Goal: Task Accomplishment & Management: Submit feedback/report problem

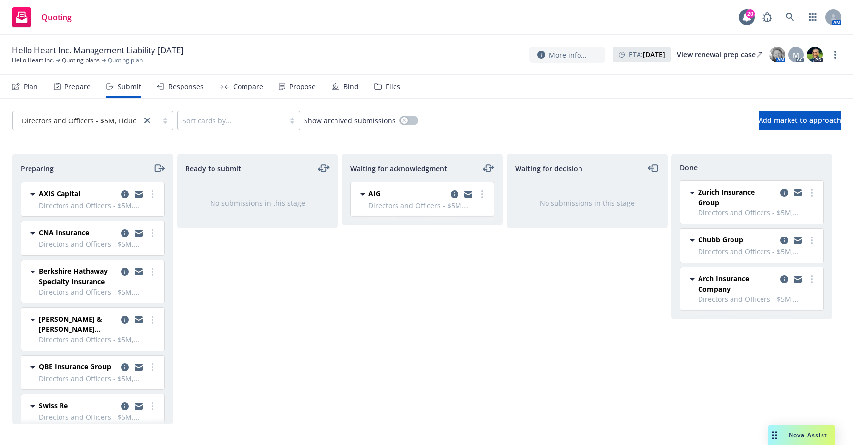
click at [408, 306] on div "Waiting for acknowledgment AIG Directors and Officers - $5M, Fiduciary Liabilit…" at bounding box center [422, 289] width 161 height 271
click at [354, 50] on div "Hello Heart Inc. Management Liability [DATE] Hello Heart Inc. Quoting plans Quo…" at bounding box center [426, 54] width 829 height 21
click at [789, 21] on icon at bounding box center [790, 17] width 9 height 9
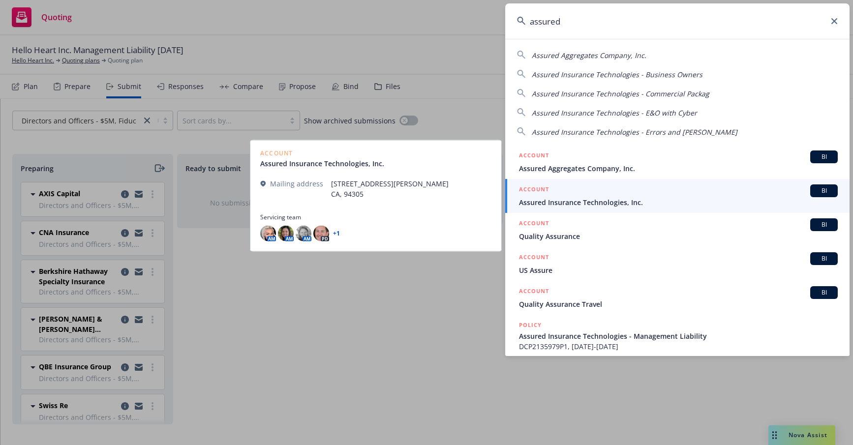
type input "assured"
click at [546, 209] on link "ACCOUNT BI Assured Insurance Technologies, Inc." at bounding box center [677, 196] width 344 height 34
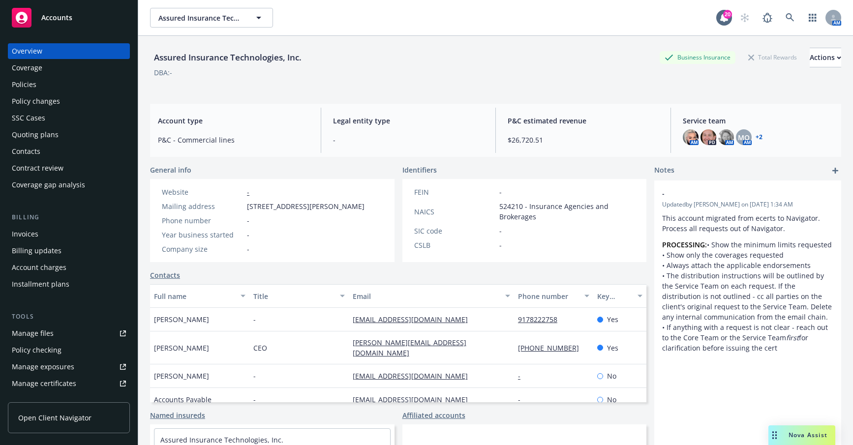
click at [33, 136] on div "Quoting plans" at bounding box center [35, 135] width 47 height 16
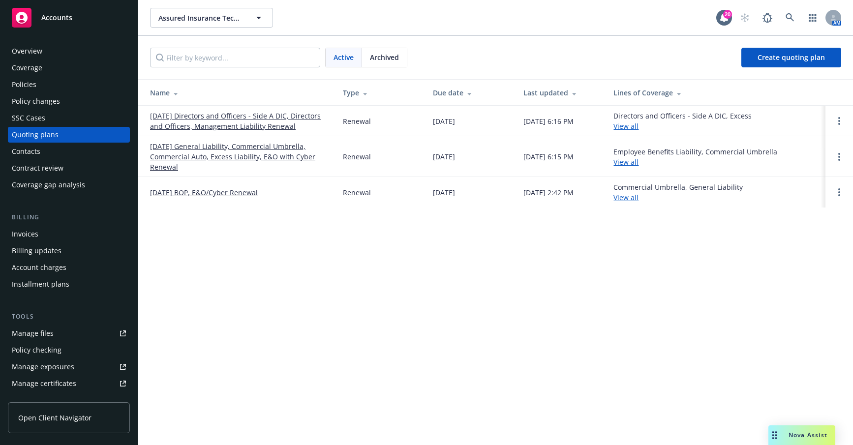
click at [197, 122] on link "12/20/25 Directors and Officers - Side A DIC, Directors and Officers, Managemen…" at bounding box center [238, 121] width 177 height 21
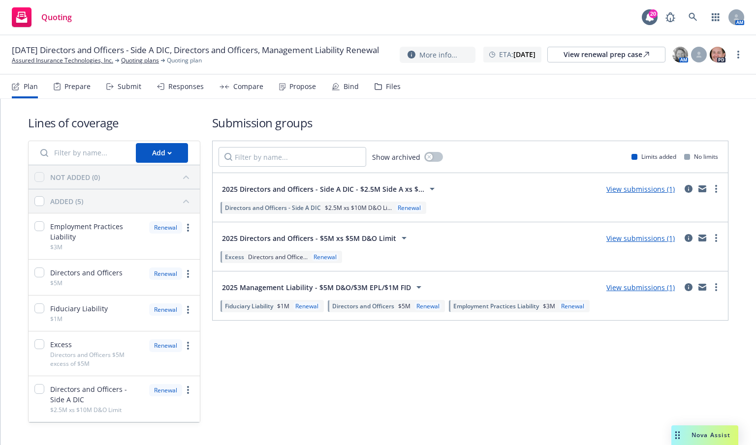
click at [357, 114] on div "Lines of coverage Add NOT ADDED (0) ADDED (5) Employment Practices Liability $3…" at bounding box center [378, 269] width 700 height 340
click at [624, 290] on link "View submissions (1)" at bounding box center [640, 287] width 68 height 9
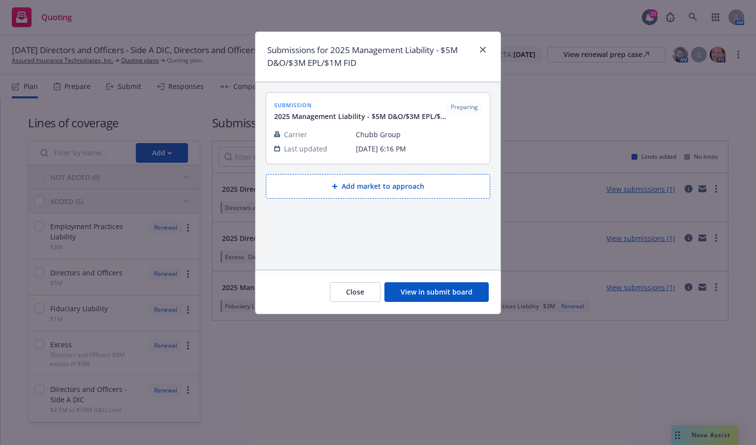
click at [453, 293] on button "View in submit board" at bounding box center [436, 292] width 104 height 20
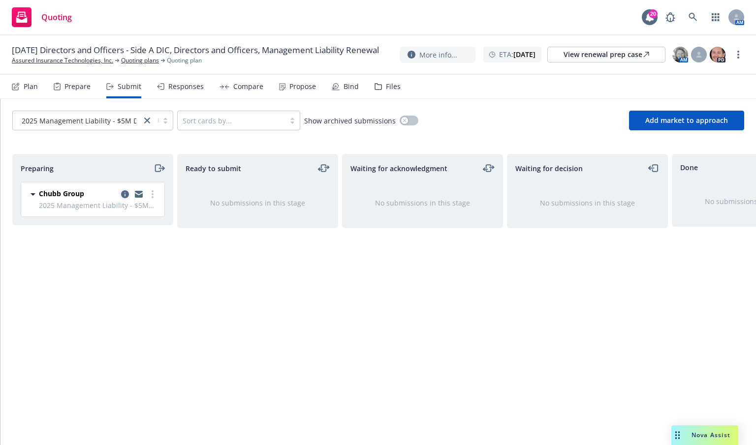
click at [124, 196] on icon "copy logging email" at bounding box center [125, 194] width 8 height 8
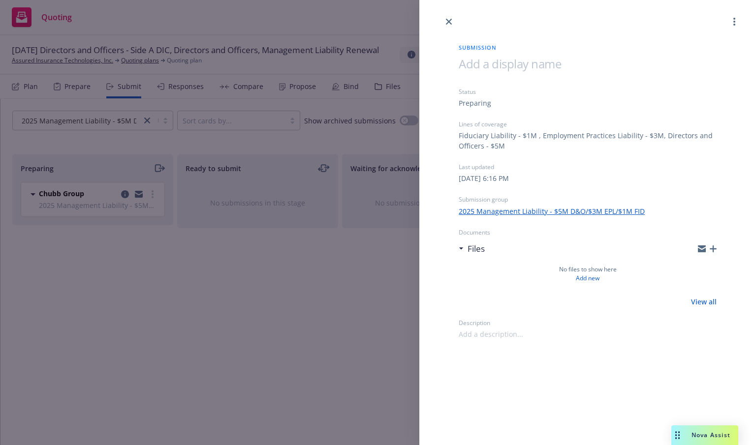
drag, startPoint x: 446, startPoint y: 15, endPoint x: 441, endPoint y: 23, distance: 9.3
click at [446, 15] on div at bounding box center [587, 14] width 336 height 28
click at [447, 23] on icon "close" at bounding box center [449, 22] width 6 height 6
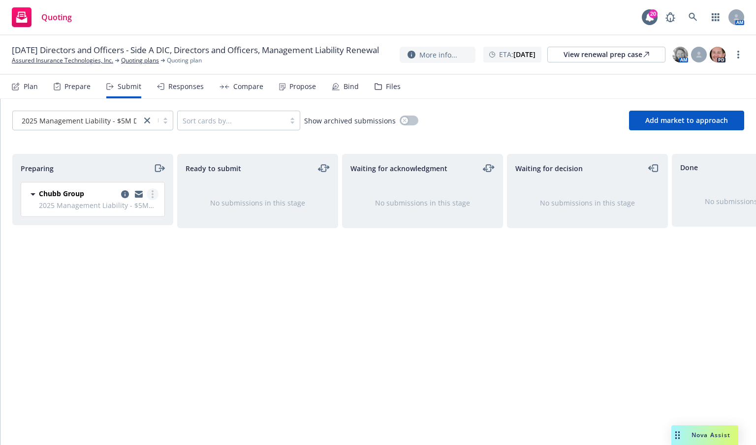
click at [153, 194] on circle "more" at bounding box center [153, 194] width 2 height 2
click at [264, 290] on div "Ready to submit No submissions in this stage" at bounding box center [257, 289] width 161 height 271
click at [126, 193] on icon "copy logging email" at bounding box center [125, 194] width 8 height 8
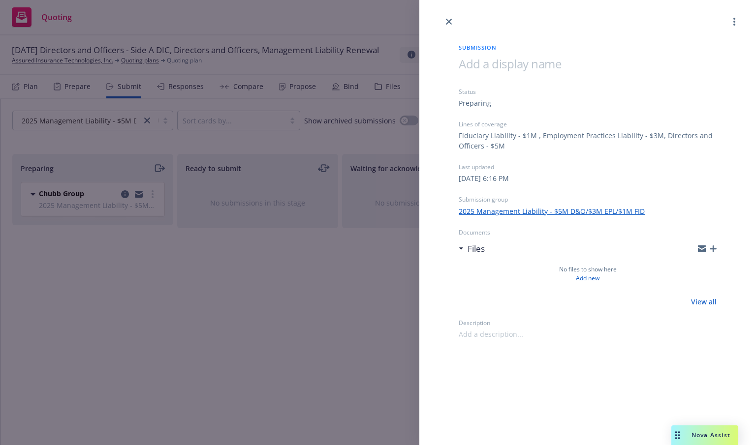
click at [712, 247] on icon "button" at bounding box center [712, 248] width 7 height 7
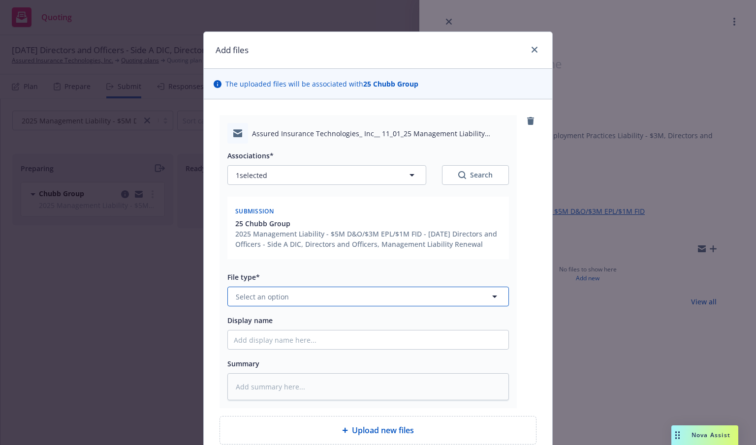
click at [331, 293] on button "Select an option" at bounding box center [367, 297] width 281 height 20
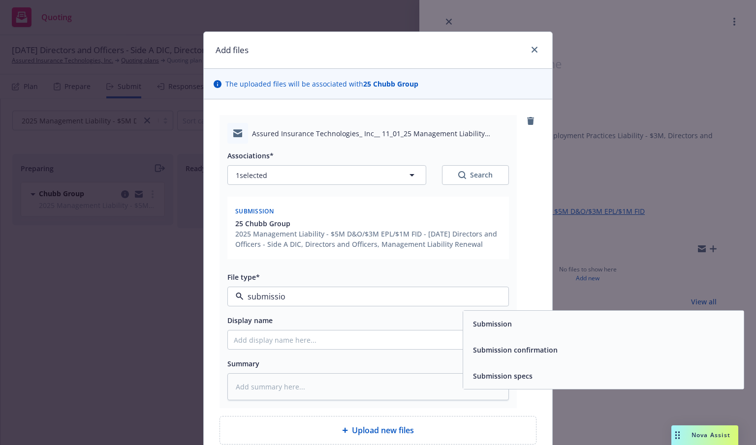
type input "submission"
click at [477, 326] on span "Submission" at bounding box center [492, 324] width 39 height 10
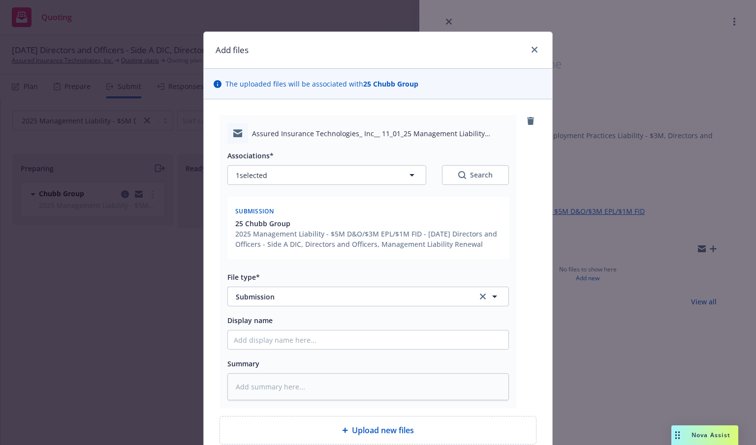
scroll to position [90, 0]
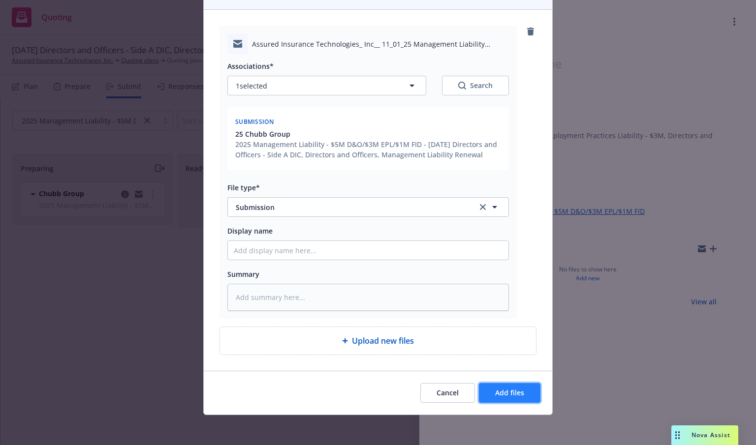
click at [511, 395] on span "Add files" at bounding box center [509, 392] width 29 height 9
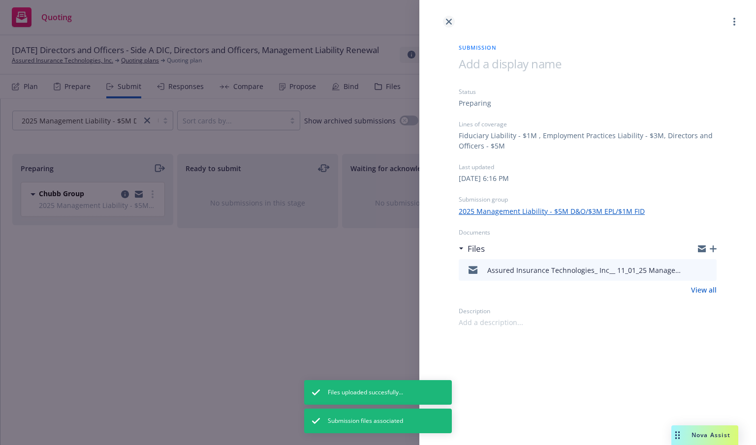
click at [451, 21] on icon "close" at bounding box center [449, 22] width 6 height 6
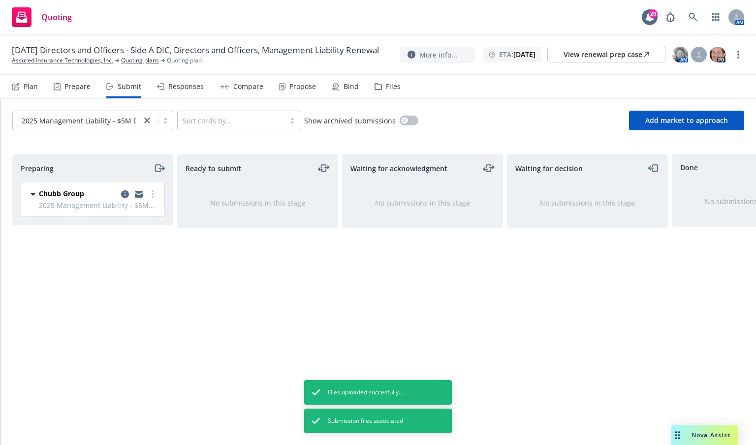
drag, startPoint x: 173, startPoint y: 293, endPoint x: 163, endPoint y: 265, distance: 30.2
click at [173, 293] on div "Preparing Chubb Group 2025 Management Liability - $5M D&O/$3M EPL/$1M FID Tuesd…" at bounding box center [378, 289] width 732 height 271
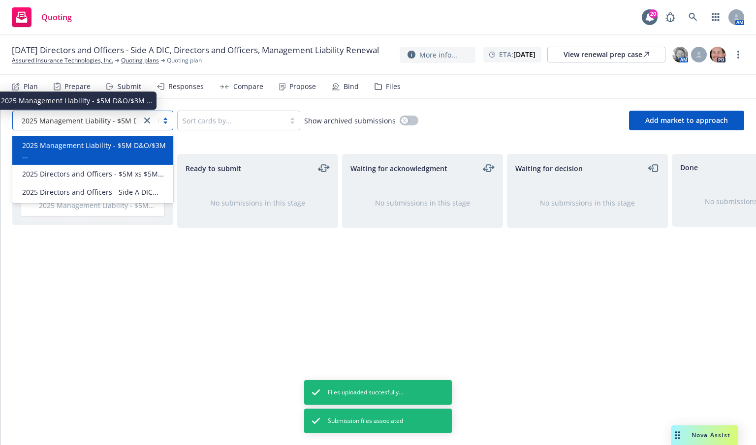
click at [105, 122] on span "2025 Management Liability - $5M D&O/$3M ..." at bounding box center [98, 121] width 152 height 10
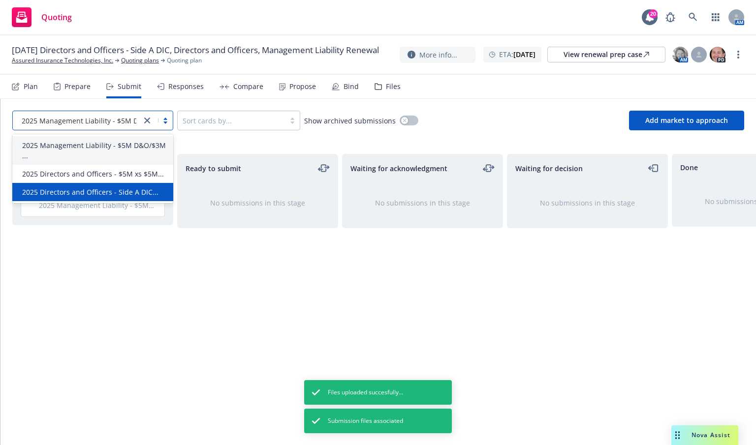
click at [93, 191] on span "2025 Directors and Officers - Side A DIC..." at bounding box center [90, 192] width 136 height 10
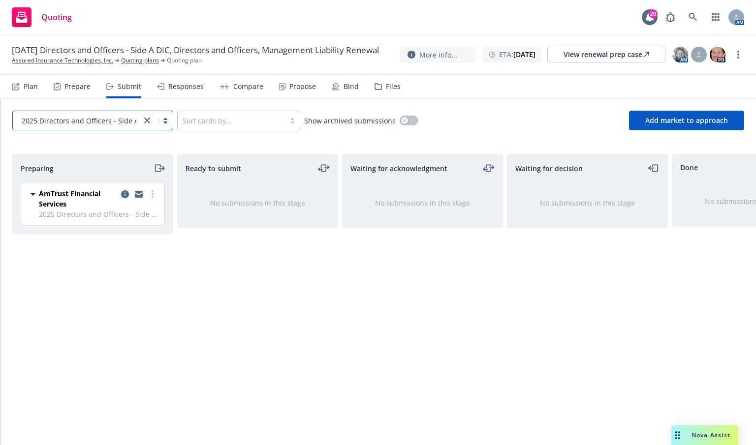
click at [126, 192] on icon "copy logging email" at bounding box center [125, 194] width 8 height 8
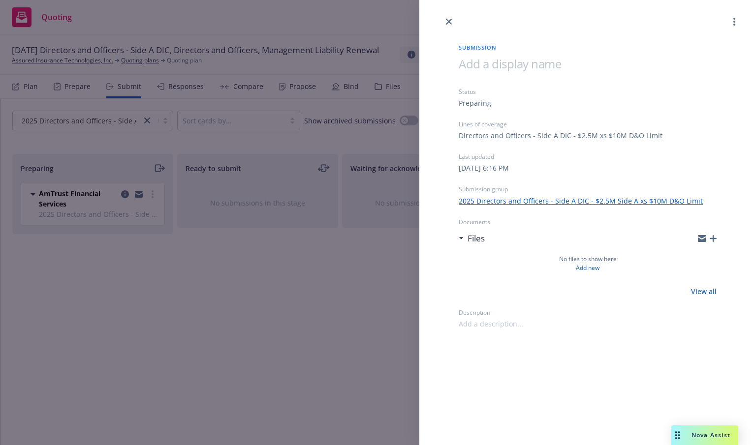
click at [716, 238] on icon "button" at bounding box center [712, 238] width 7 height 7
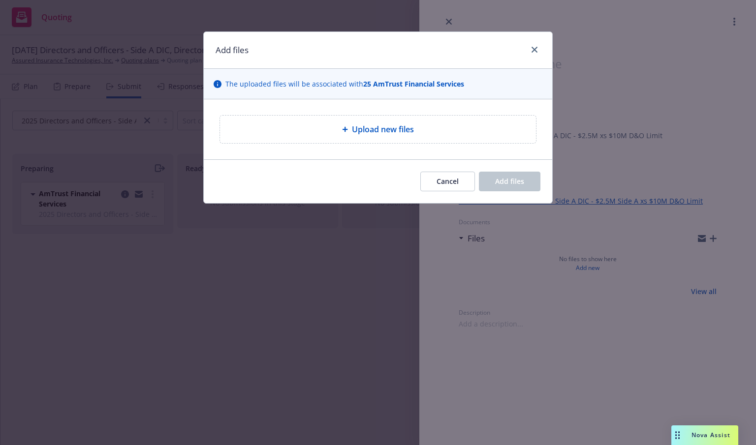
type textarea "x"
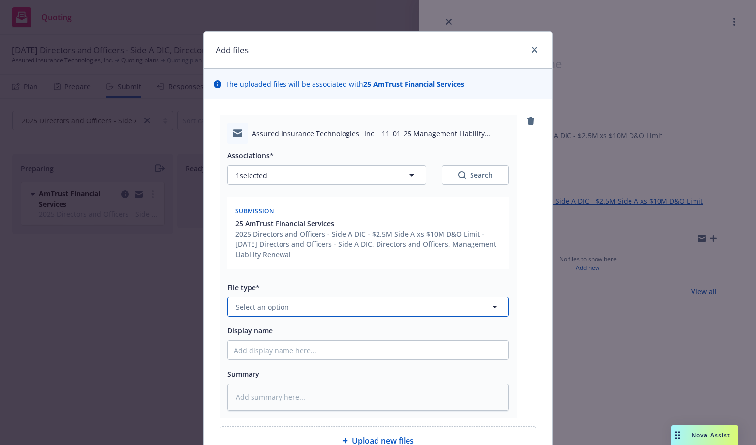
click at [330, 306] on button "Select an option" at bounding box center [367, 307] width 281 height 20
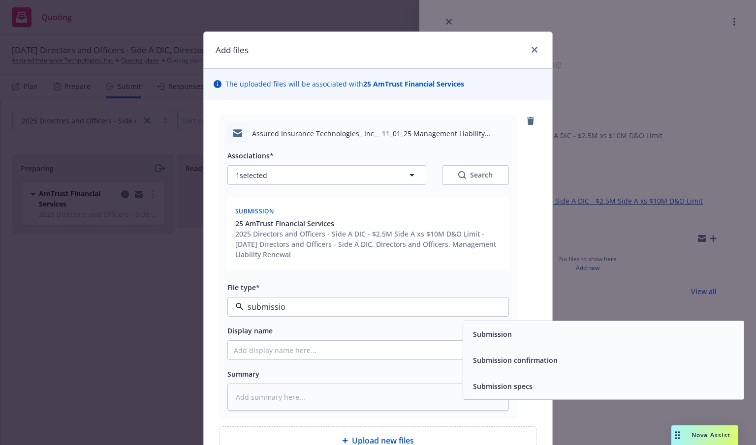
type input "submission"
click at [481, 335] on span "Submission" at bounding box center [492, 334] width 39 height 10
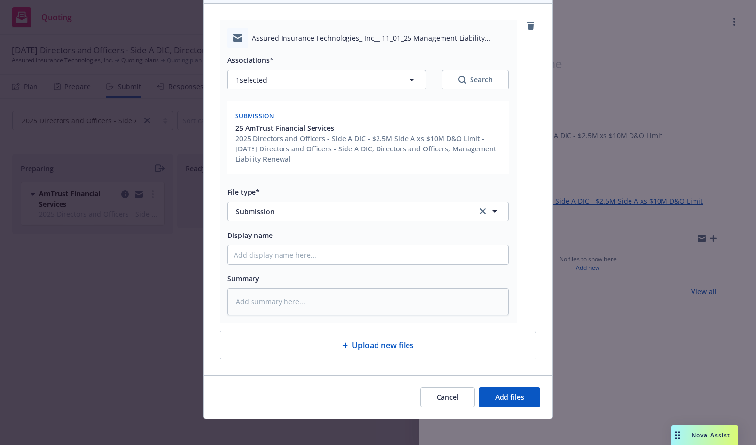
scroll to position [100, 0]
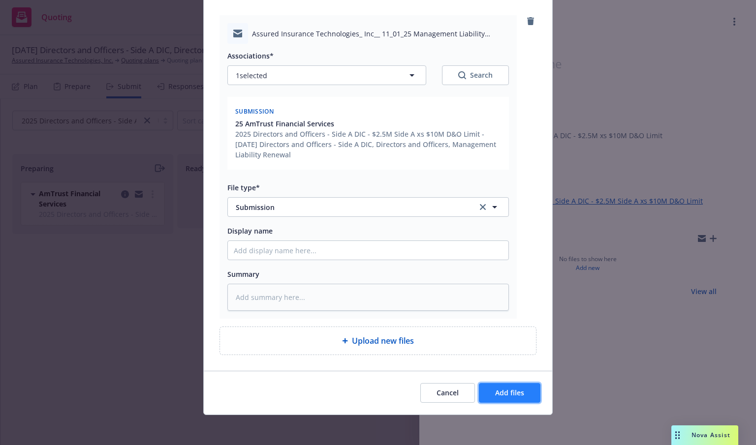
click at [495, 395] on span "Add files" at bounding box center [509, 392] width 29 height 9
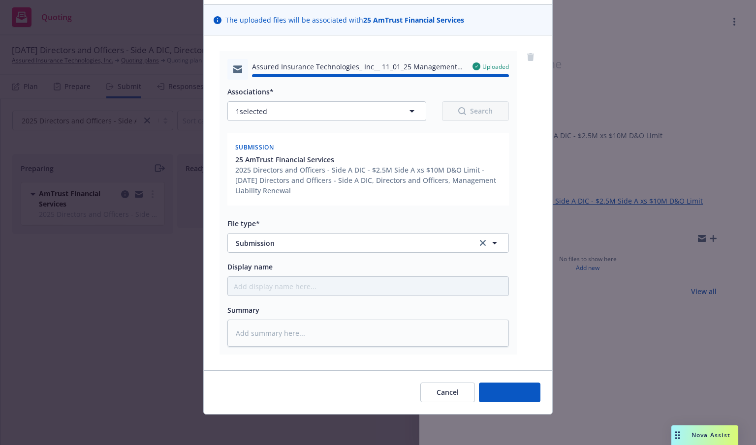
type textarea "x"
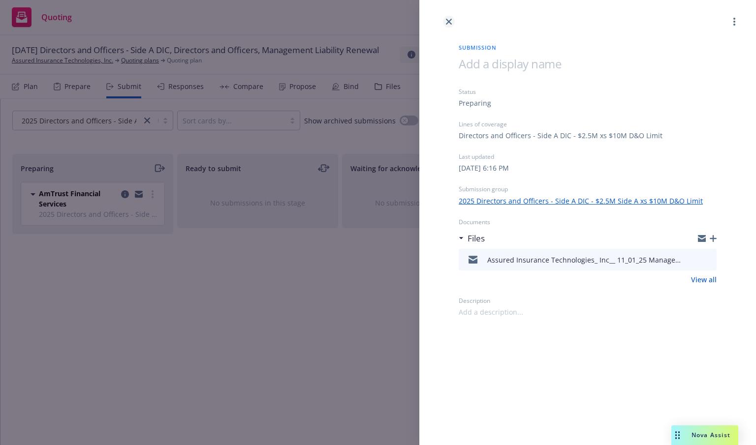
click at [448, 21] on icon "close" at bounding box center [449, 22] width 6 height 6
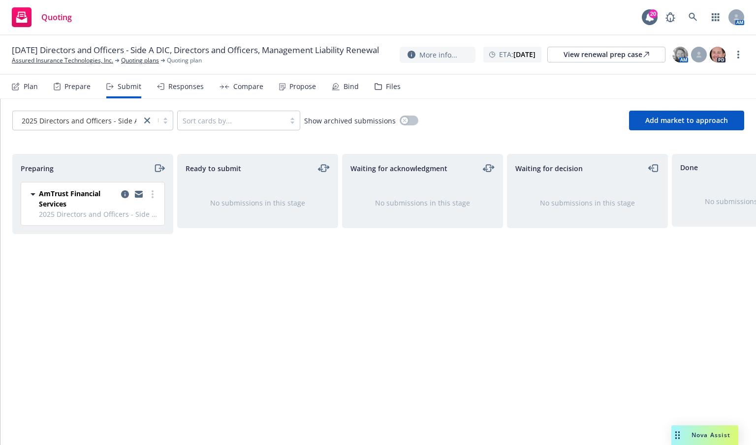
click at [471, 358] on div "Waiting for acknowledgment No submissions in this stage" at bounding box center [422, 289] width 161 height 271
click at [113, 119] on span "2025 Directors and Officers - Side A DIC..." at bounding box center [90, 121] width 136 height 10
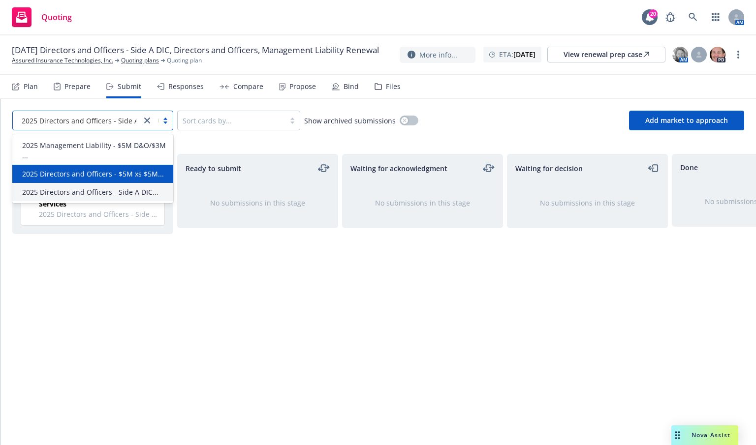
click at [102, 174] on span "2025 Directors and Officers - $5M xs $5M..." at bounding box center [93, 174] width 142 height 10
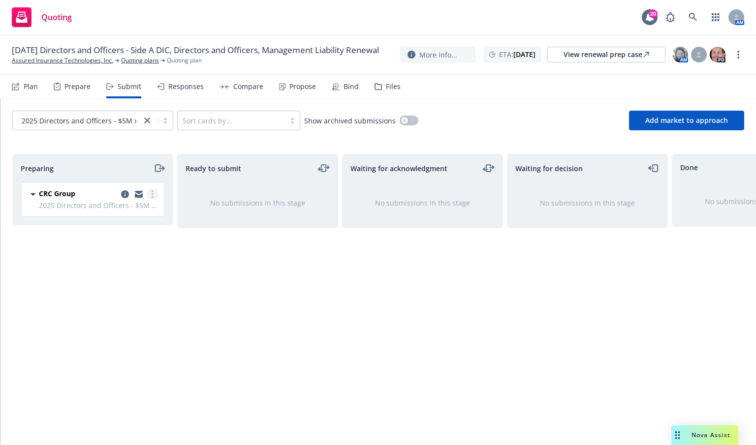
click at [154, 194] on link "more" at bounding box center [153, 194] width 12 height 12
click at [50, 206] on span "2025 Directors and Officers - $5M xs $5M D&O Limit" at bounding box center [99, 205] width 120 height 10
click at [128, 193] on icon "copy logging email" at bounding box center [125, 194] width 8 height 8
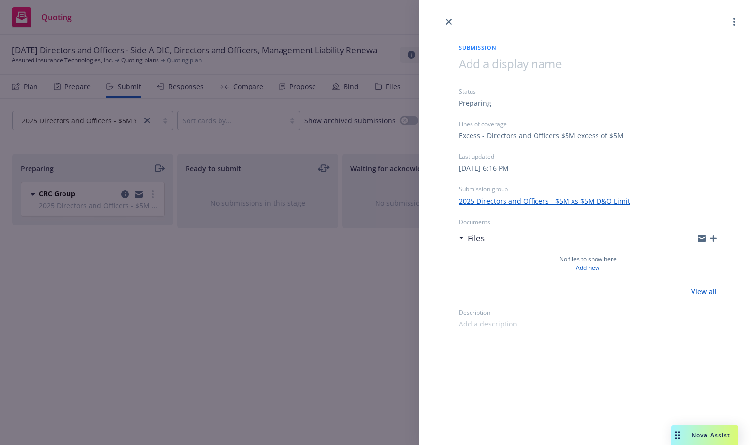
click at [488, 69] on span at bounding box center [509, 64] width 102 height 16
click at [454, 22] on link "close" at bounding box center [449, 22] width 12 height 12
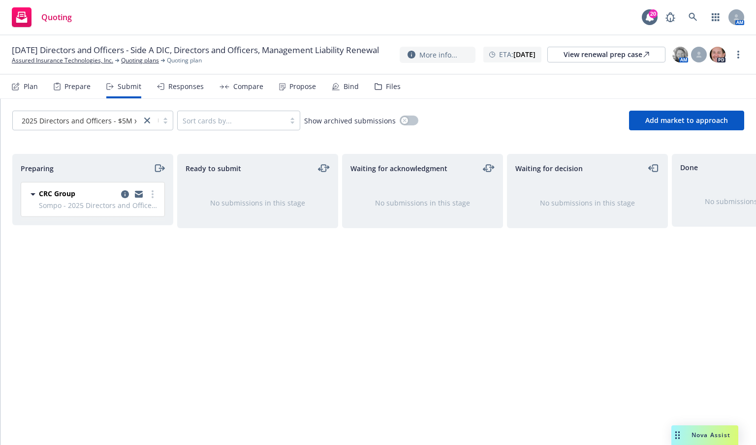
click at [123, 200] on span "Sompo - 2025 Directors and Officers - $5M xs $5M D&O Limit" at bounding box center [99, 205] width 120 height 10
click at [123, 192] on icon "copy logging email" at bounding box center [125, 194] width 8 height 8
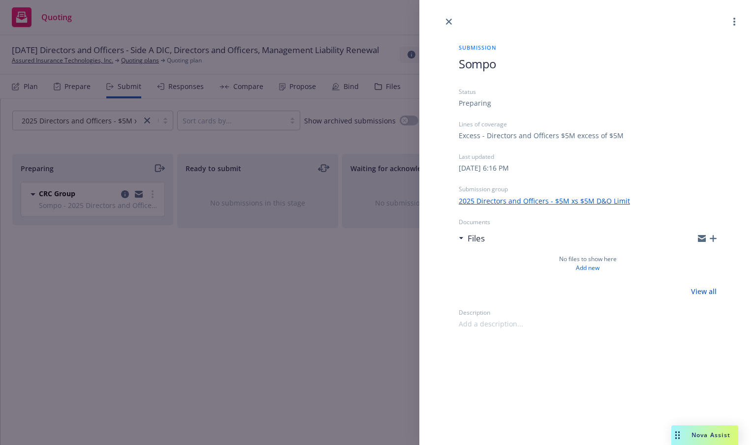
click at [713, 238] on icon "button" at bounding box center [712, 238] width 7 height 7
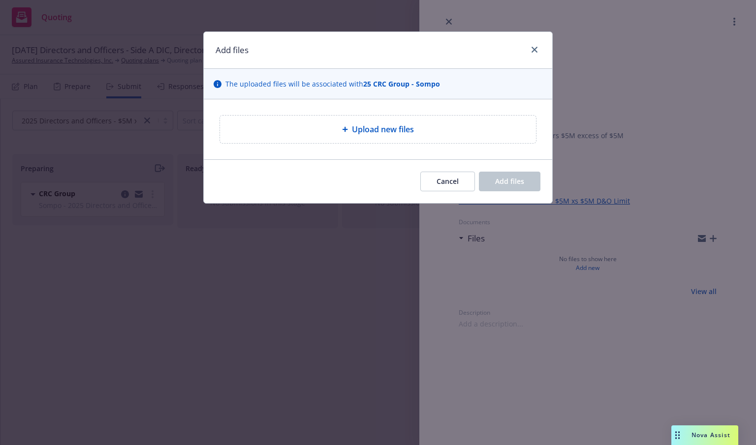
type textarea "x"
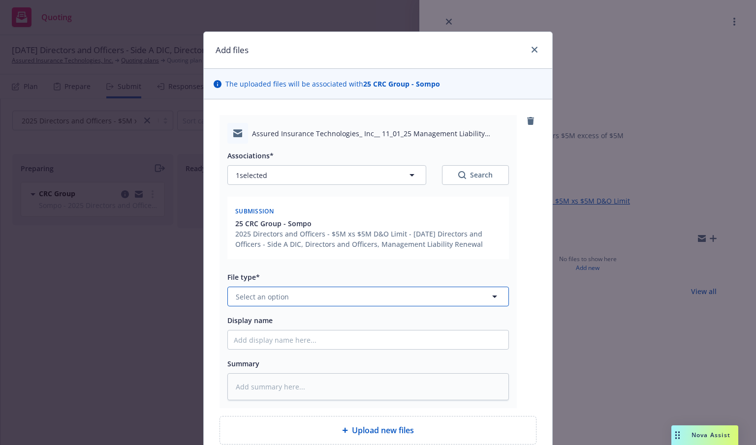
click at [386, 298] on button "Select an option" at bounding box center [367, 297] width 281 height 20
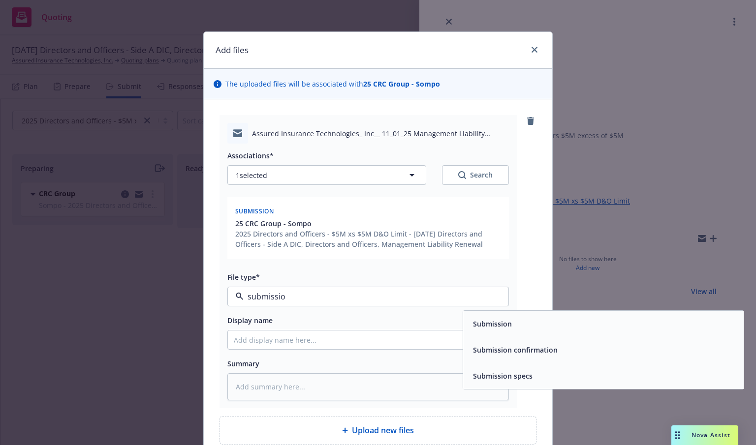
type input "submission"
click at [477, 332] on div "Submission" at bounding box center [603, 324] width 280 height 26
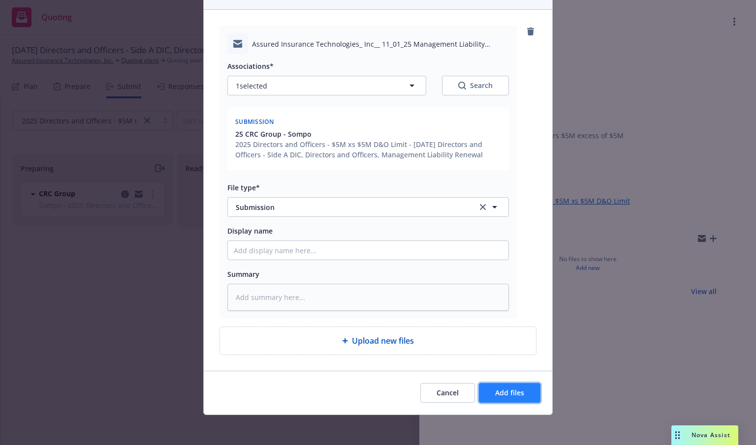
click at [523, 385] on button "Add files" at bounding box center [509, 393] width 61 height 20
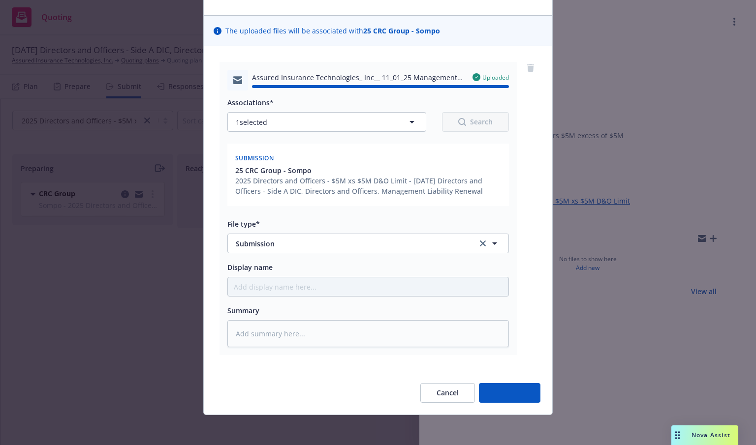
type textarea "x"
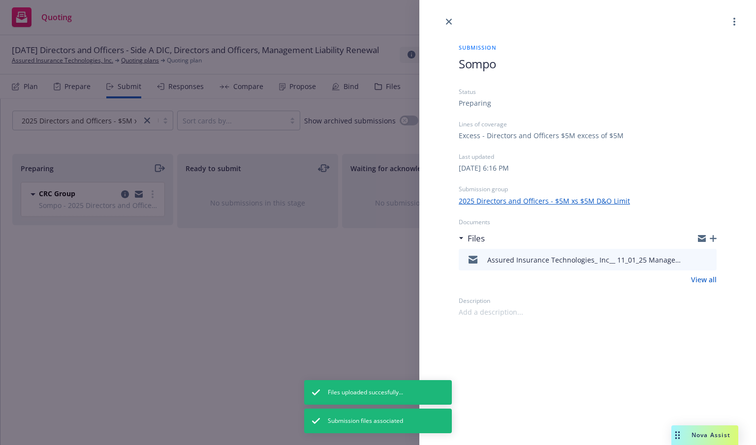
click at [443, 16] on div at bounding box center [587, 14] width 336 height 28
click at [445, 21] on link "close" at bounding box center [449, 22] width 12 height 12
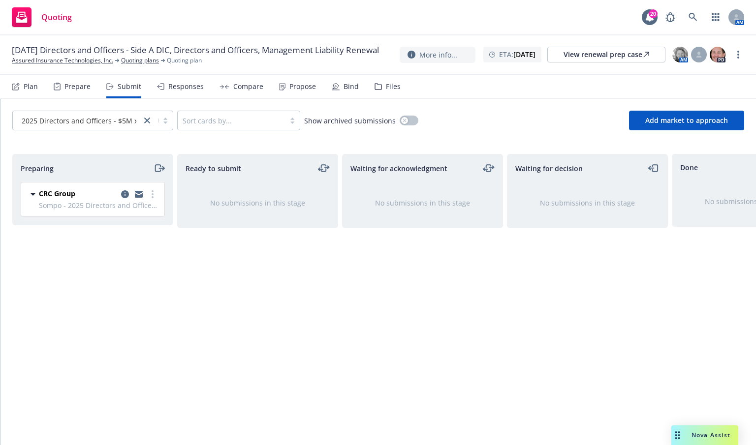
click at [366, 295] on div "Waiting for acknowledgment No submissions in this stage" at bounding box center [422, 289] width 161 height 271
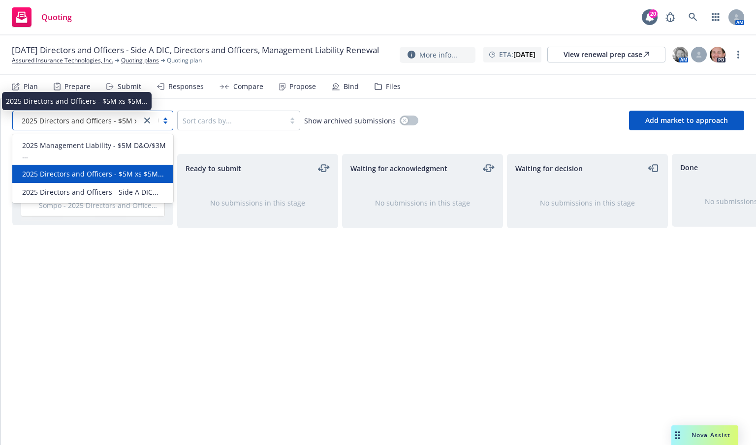
click at [124, 124] on span "2025 Directors and Officers - $5M xs $5M..." at bounding box center [93, 121] width 142 height 10
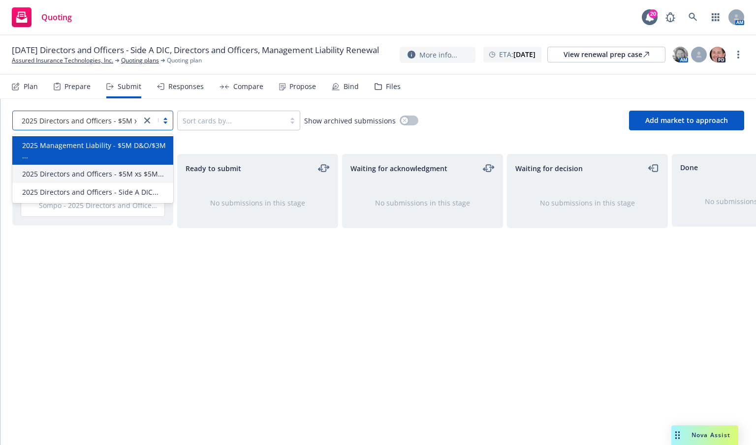
click at [112, 147] on span "2025 Management Liability - $5M D&O/$3M ..." at bounding box center [94, 150] width 145 height 21
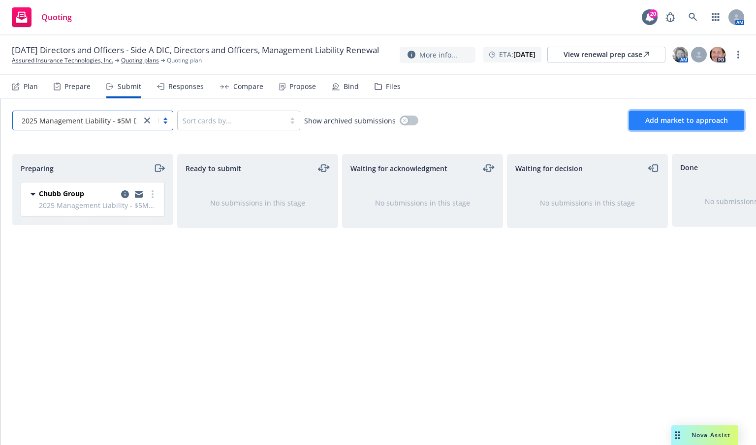
click at [659, 123] on span "Add market to approach" at bounding box center [686, 120] width 83 height 9
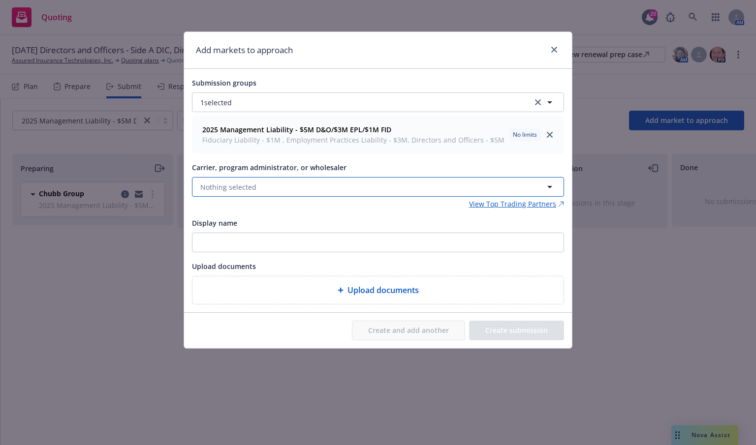
click at [246, 192] on button "Nothing selected" at bounding box center [378, 187] width 372 height 20
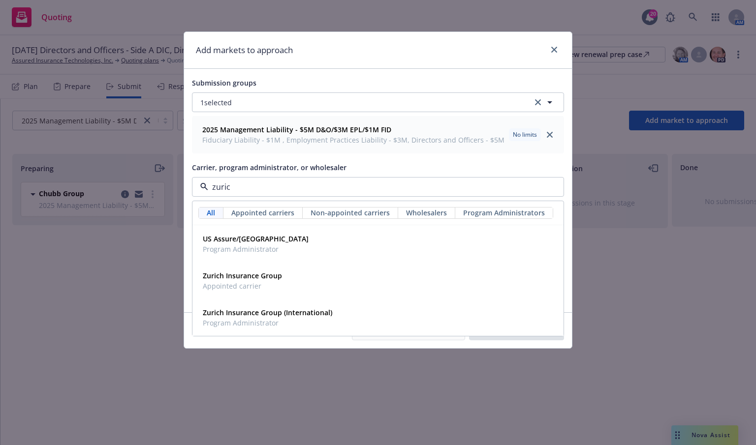
type input "zurich"
click at [276, 284] on span "Appointed carrier" at bounding box center [242, 286] width 79 height 10
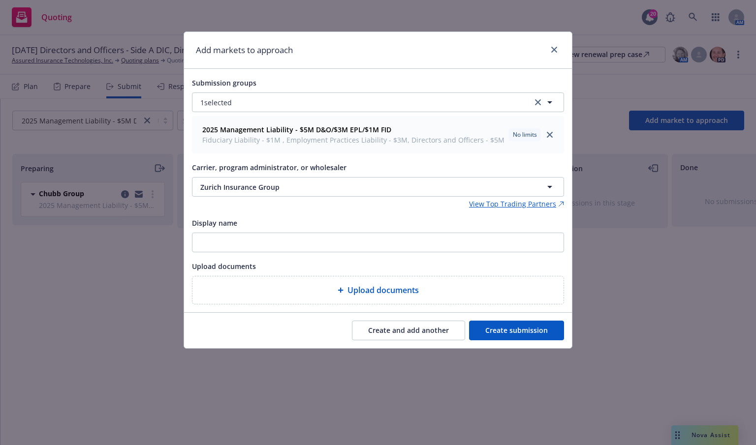
type textarea "x"
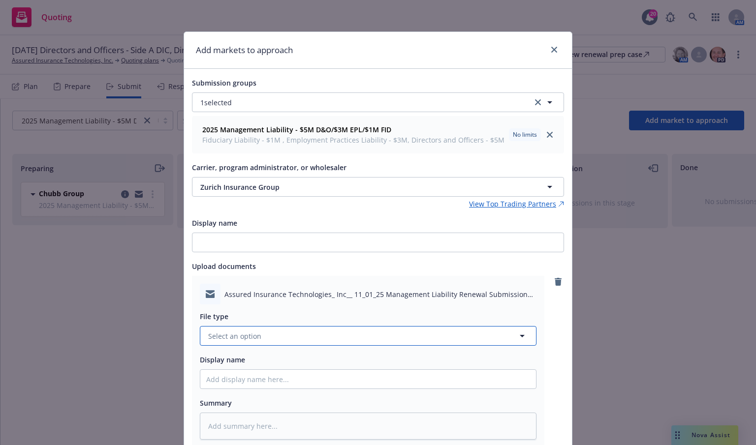
click at [352, 341] on button "Select an option" at bounding box center [368, 336] width 336 height 20
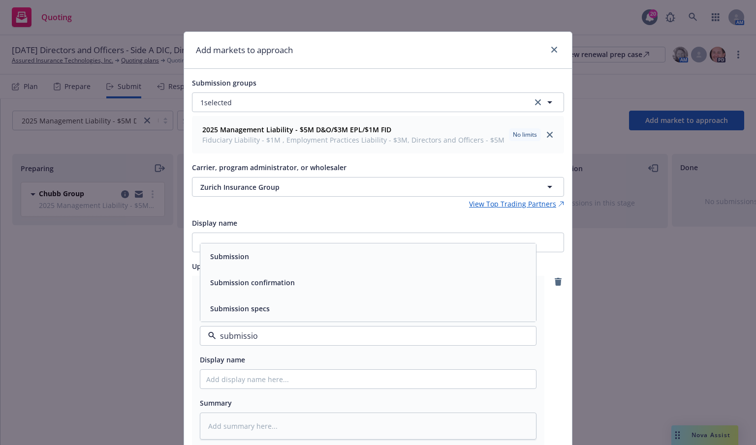
type input "submission"
click at [352, 252] on div "Submission" at bounding box center [368, 256] width 324 height 14
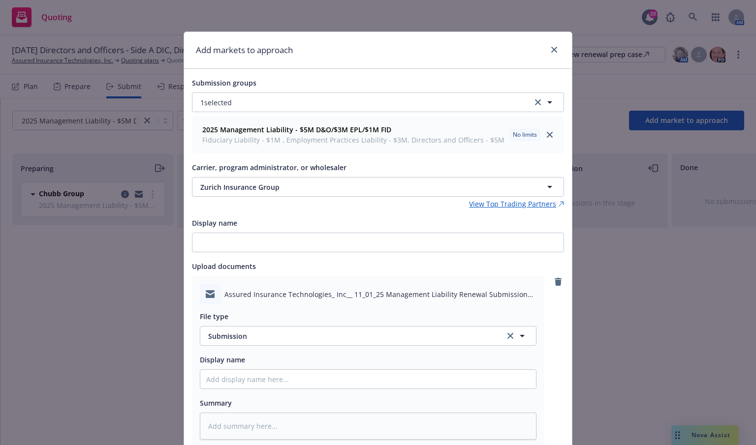
scroll to position [111, 0]
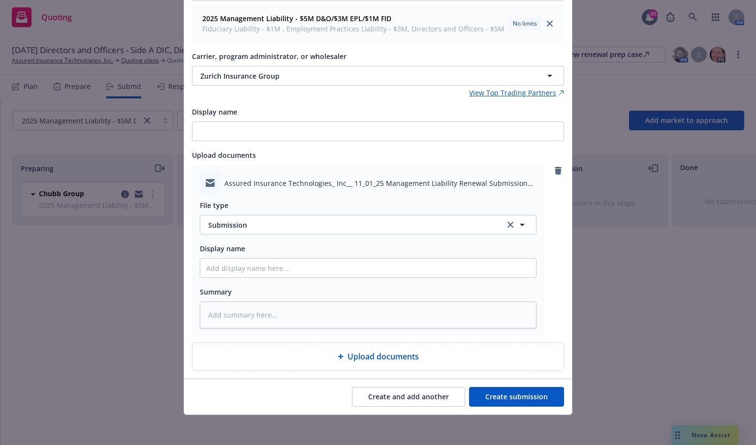
click at [489, 392] on button "Create submission" at bounding box center [516, 397] width 95 height 20
type textarea "x"
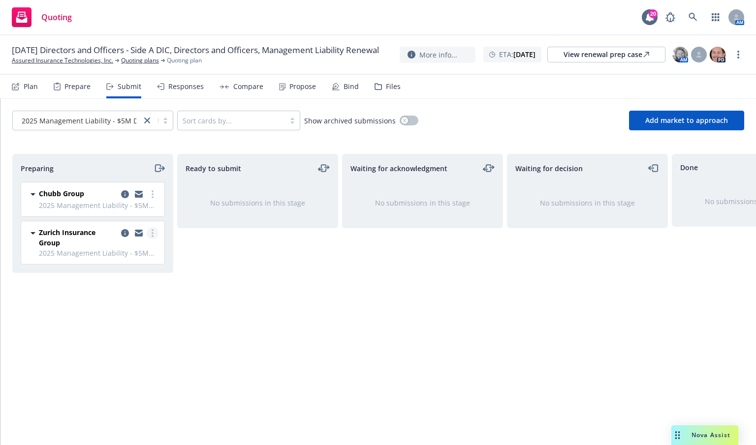
click at [154, 238] on link "more" at bounding box center [153, 233] width 12 height 12
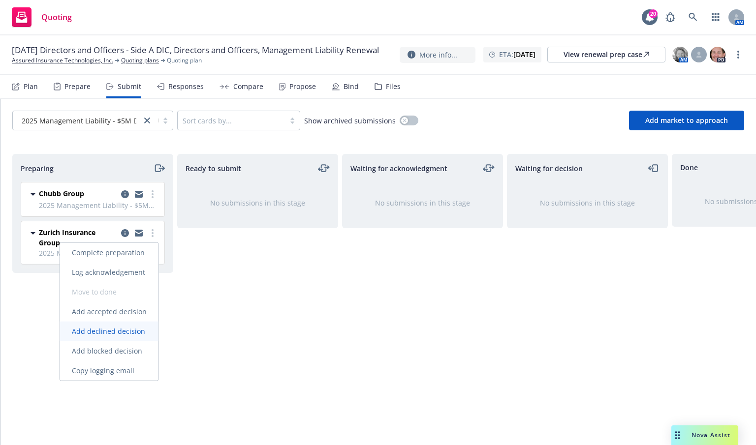
click at [119, 331] on span "Add declined decision" at bounding box center [108, 331] width 97 height 9
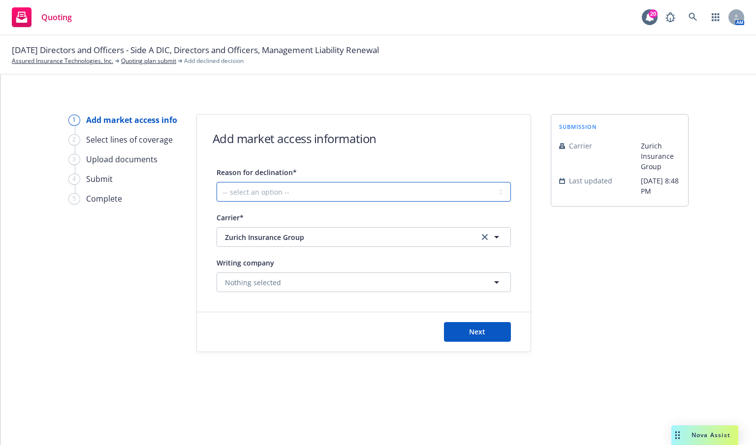
click at [421, 193] on select "-- select an option -- Cannot compete with other markets Carrier non-renewed Ca…" at bounding box center [363, 192] width 294 height 20
select select "DOES_NOT_FIT_UNDERWRITER_APPETITE"
click at [216, 182] on select "-- select an option -- Cannot compete with other markets Carrier non-renewed Ca…" at bounding box center [363, 192] width 294 height 20
click at [483, 328] on span "Next" at bounding box center [477, 331] width 16 height 9
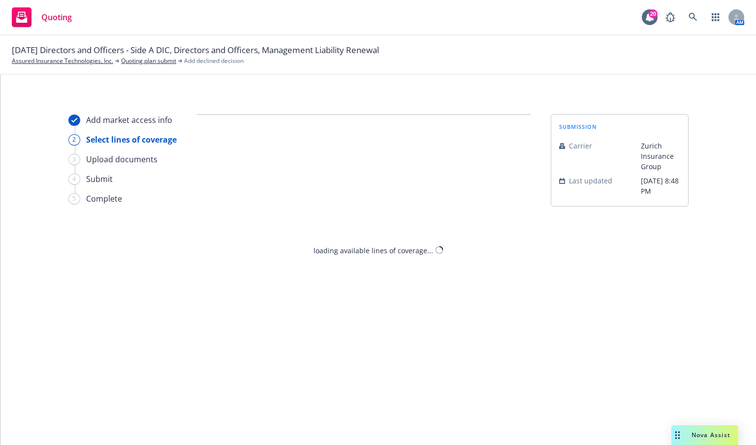
select select "DOES_NOT_FIT_UNDERWRITER_APPETITE"
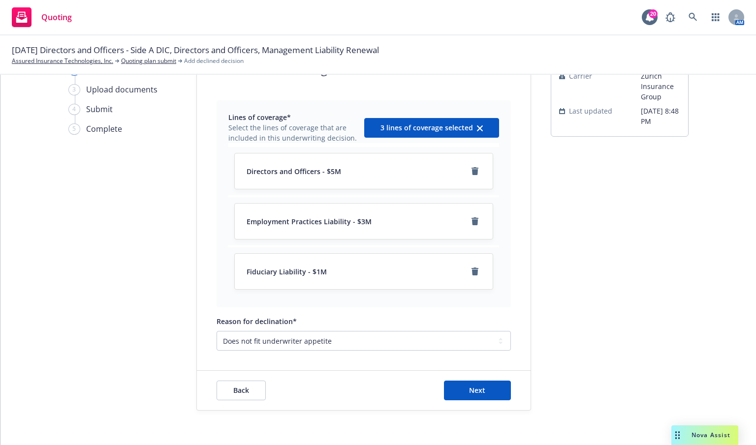
scroll to position [73, 0]
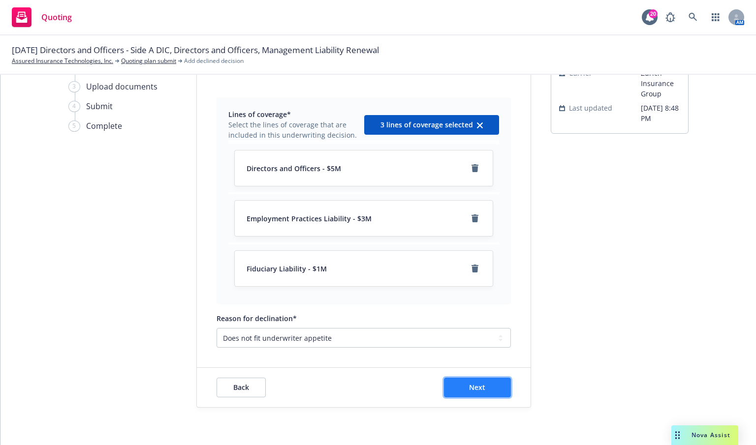
click at [494, 382] on button "Next" at bounding box center [477, 388] width 67 height 20
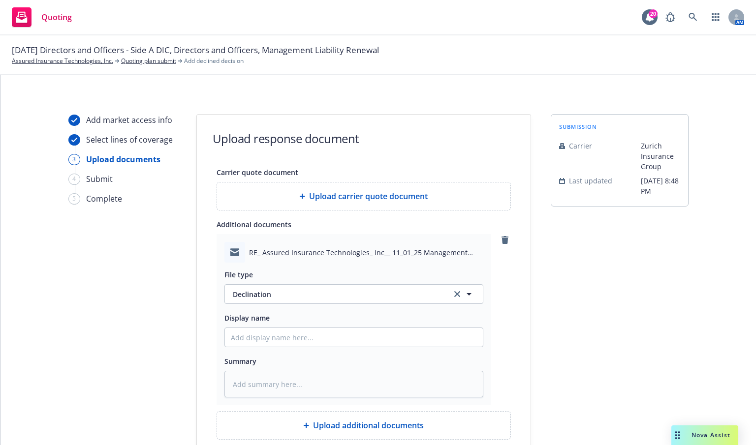
scroll to position [136, 0]
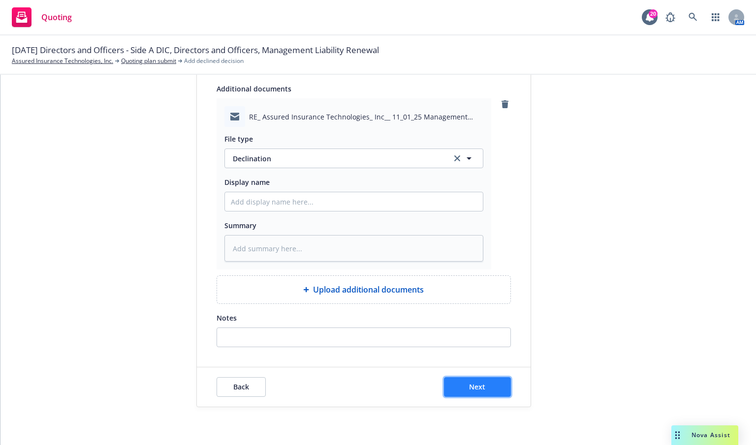
click at [450, 387] on button "Next" at bounding box center [477, 387] width 67 height 20
type textarea "x"
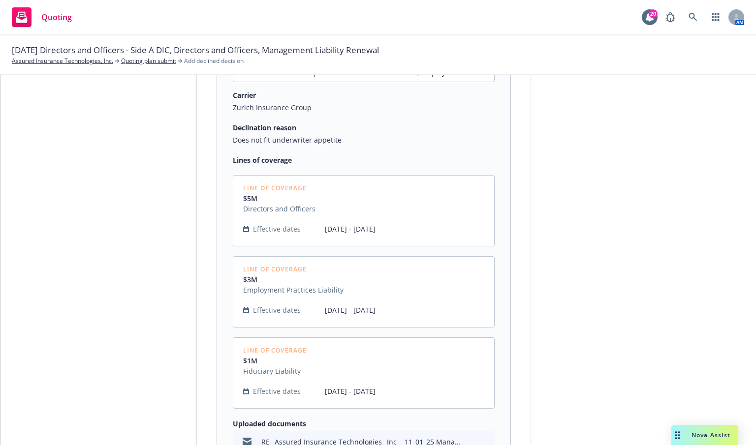
scroll to position [276, 0]
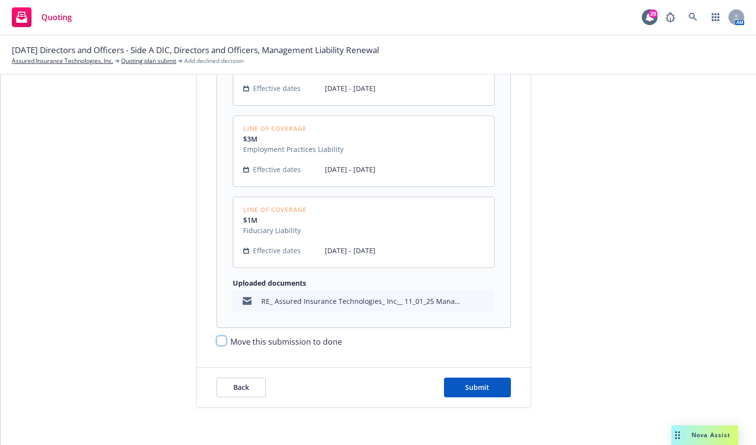
click at [216, 343] on input "Move this submission to done" at bounding box center [221, 341] width 10 height 10
checkbox input "true"
click at [483, 379] on button "Submit" at bounding box center [477, 388] width 67 height 20
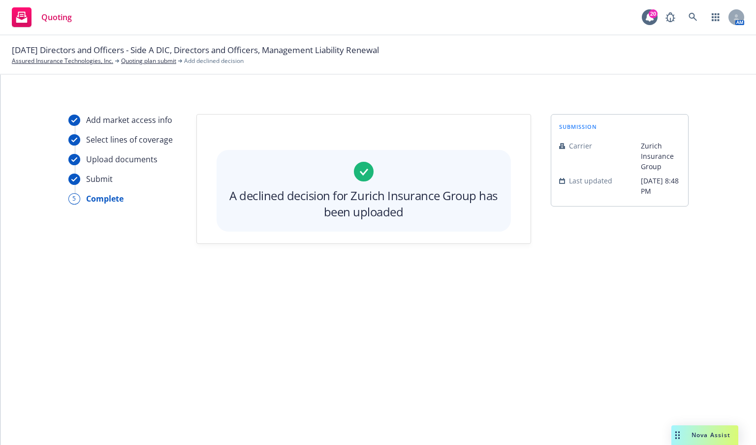
scroll to position [0, 0]
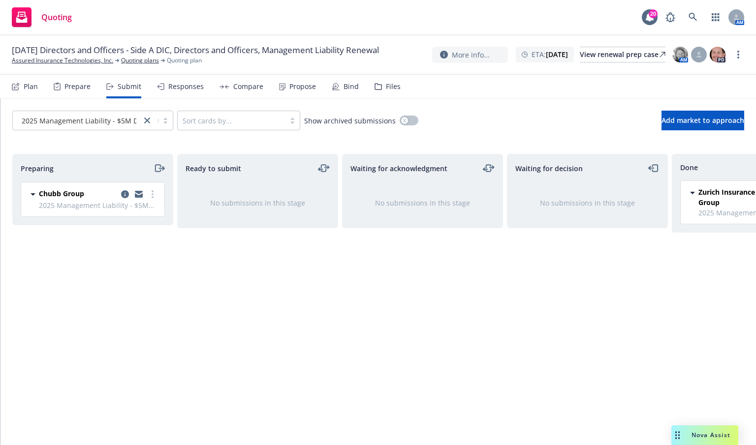
click at [458, 356] on div "Waiting for acknowledgment No submissions in this stage" at bounding box center [422, 289] width 161 height 271
click at [179, 355] on div "Ready to submit No submissions in this stage" at bounding box center [257, 289] width 161 height 271
click at [662, 122] on span "Add market to approach" at bounding box center [702, 120] width 83 height 9
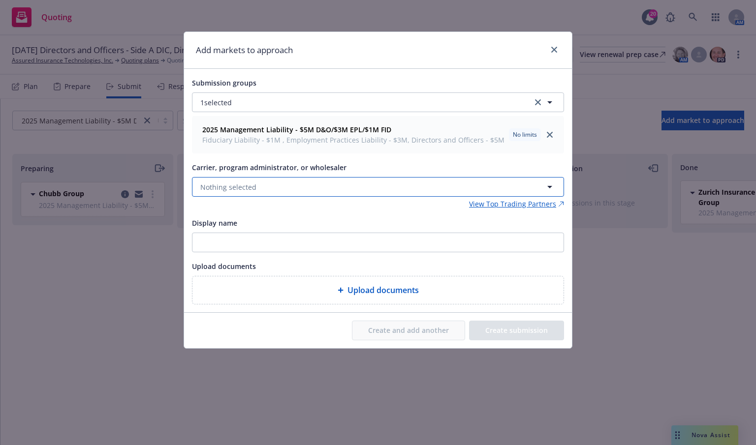
click at [214, 192] on button "Nothing selected" at bounding box center [378, 187] width 372 height 20
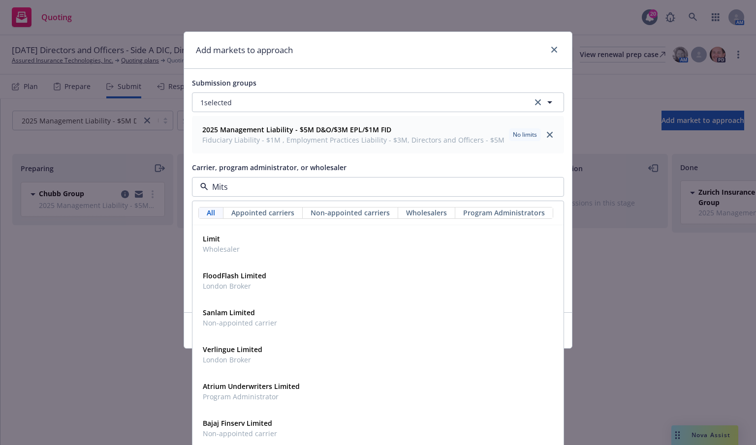
type input "Mitsu"
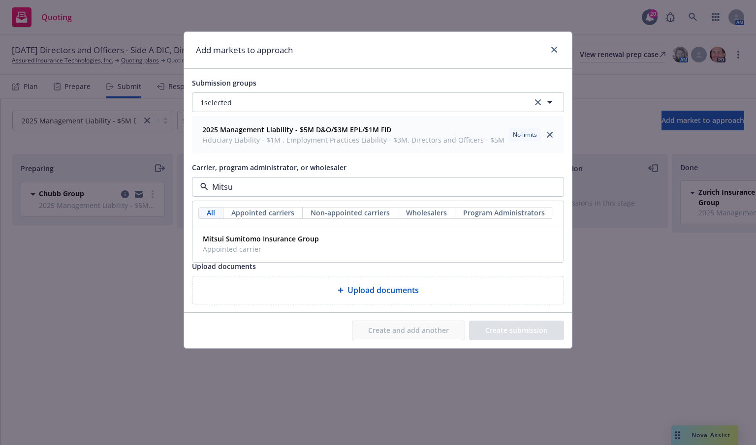
click at [248, 240] on strong "Mitsui Sumitomo Insurance Group" at bounding box center [261, 238] width 116 height 9
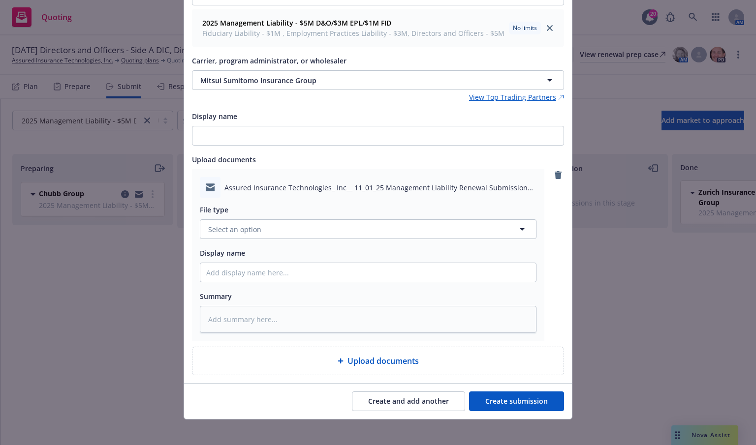
scroll to position [111, 0]
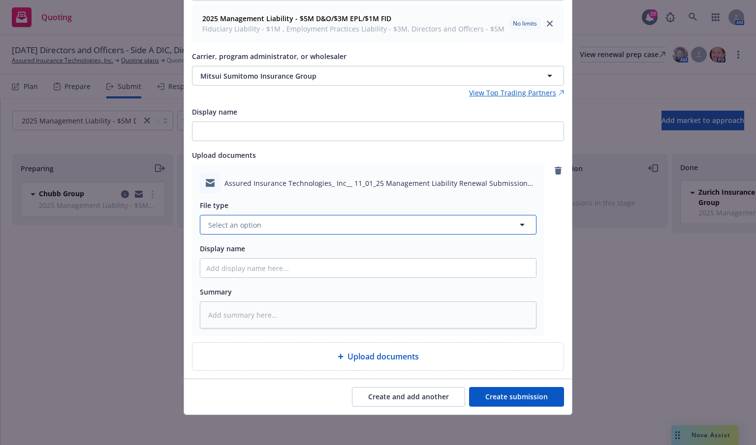
click at [441, 222] on button "Select an option" at bounding box center [368, 225] width 336 height 20
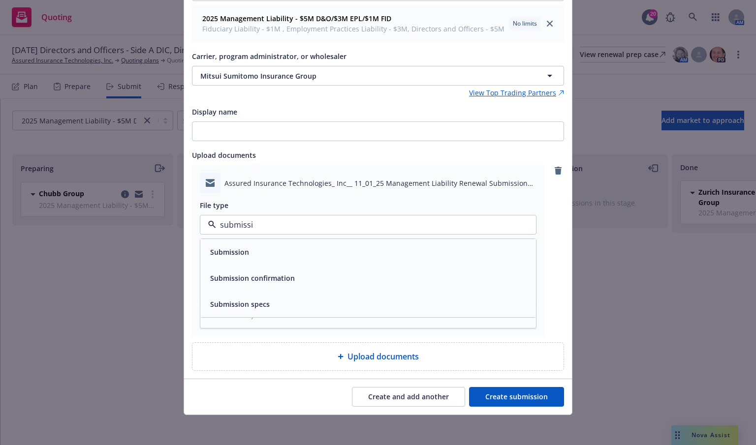
type input "submissio"
click at [445, 261] on div "Submission" at bounding box center [368, 252] width 336 height 26
click at [515, 396] on button "Create submission" at bounding box center [516, 397] width 95 height 20
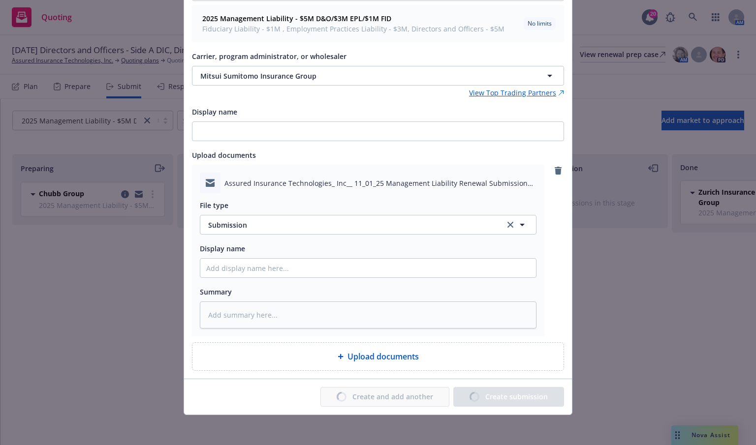
type textarea "x"
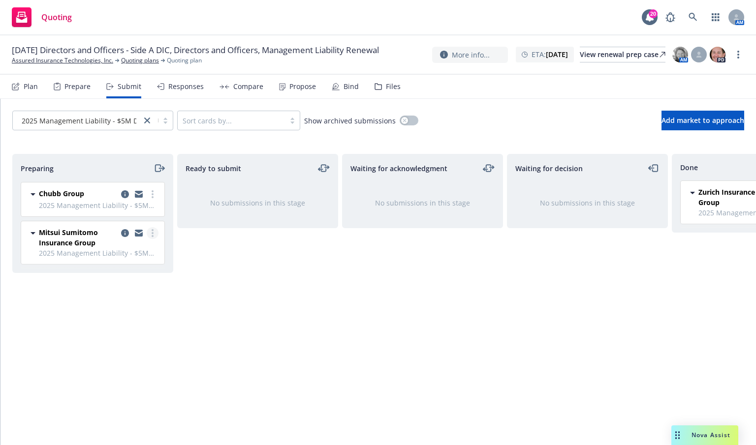
click at [154, 235] on link "more" at bounding box center [153, 233] width 12 height 12
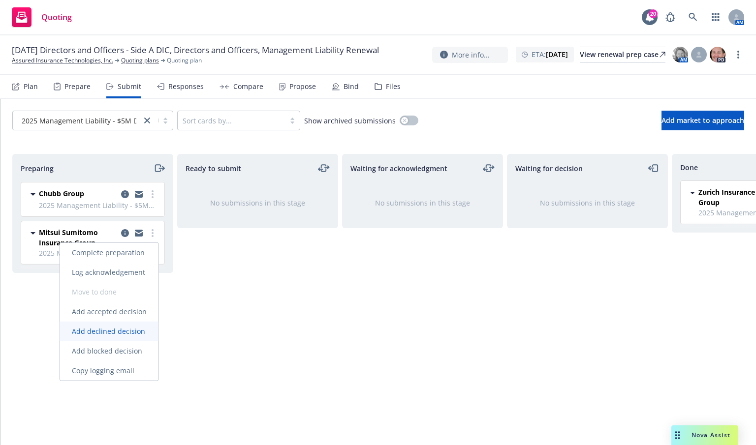
click at [123, 329] on span "Add declined decision" at bounding box center [108, 331] width 97 height 9
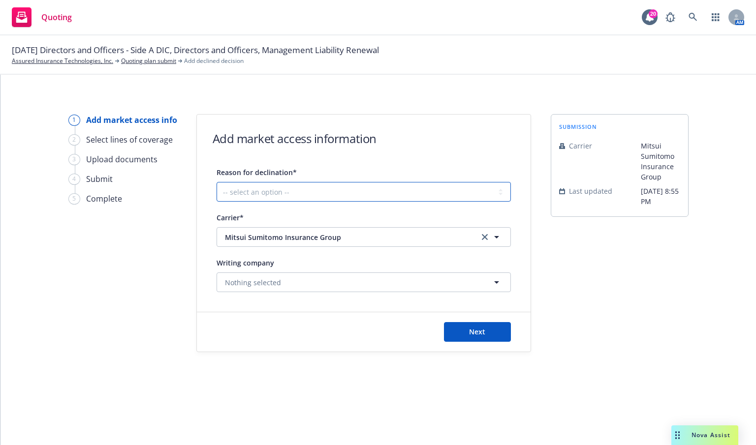
click at [449, 190] on select "-- select an option -- Cannot compete with other markets Carrier non-renewed Ca…" at bounding box center [363, 192] width 294 height 20
select select "DOES_NOT_FIT_UNDERWRITER_APPETITE"
click at [216, 182] on select "-- select an option -- Cannot compete with other markets Carrier non-renewed Ca…" at bounding box center [363, 192] width 294 height 20
click at [486, 334] on button "Next" at bounding box center [477, 332] width 67 height 20
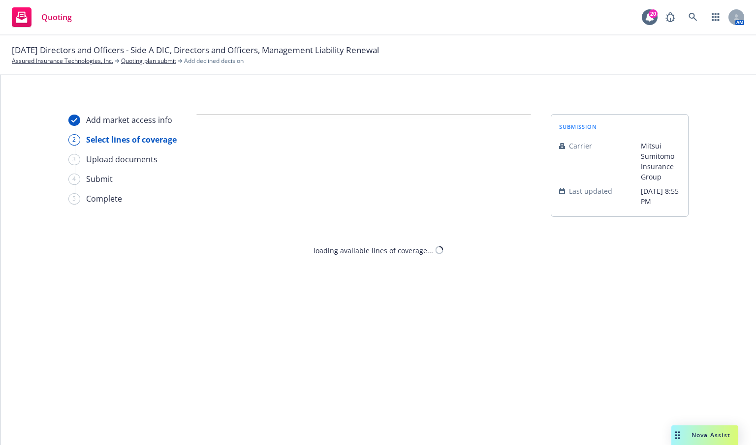
select select "DOES_NOT_FIT_UNDERWRITER_APPETITE"
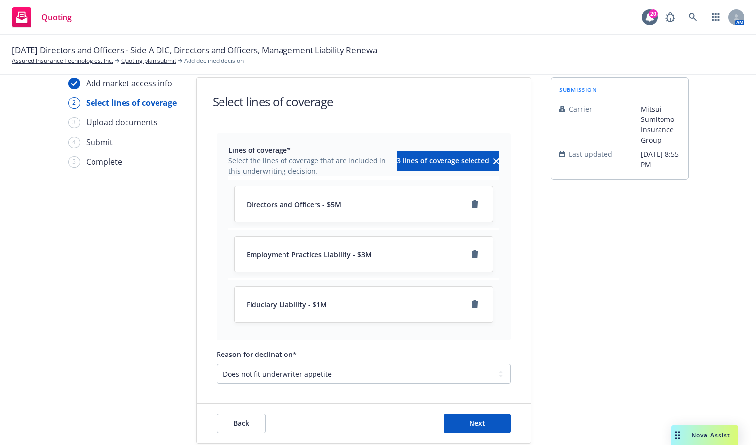
scroll to position [73, 0]
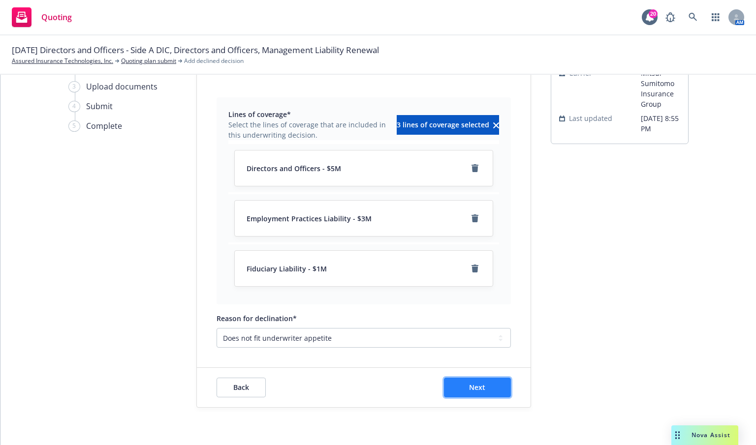
click at [489, 387] on button "Next" at bounding box center [477, 388] width 67 height 20
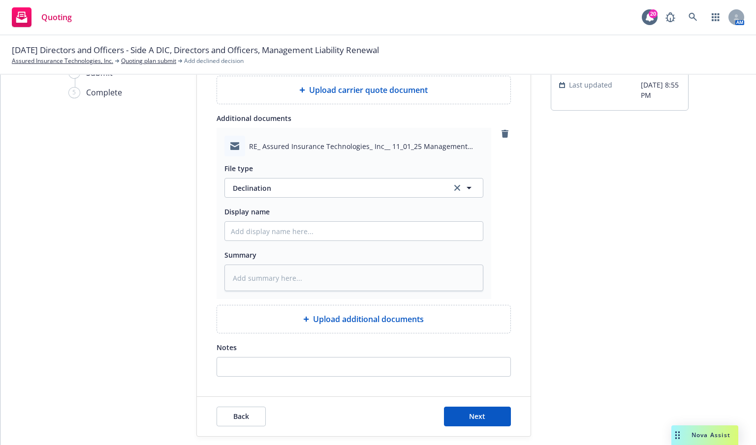
scroll to position [136, 0]
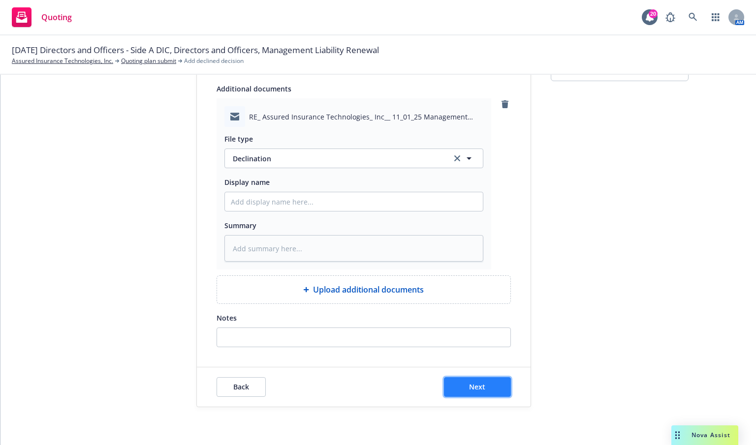
click at [494, 387] on button "Next" at bounding box center [477, 387] width 67 height 20
type textarea "x"
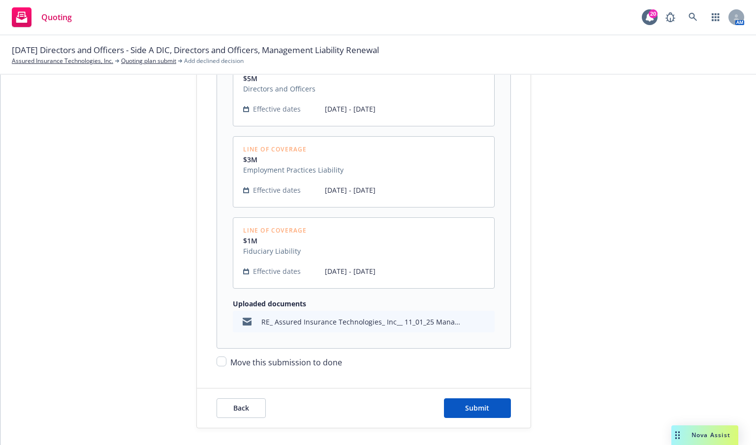
scroll to position [276, 0]
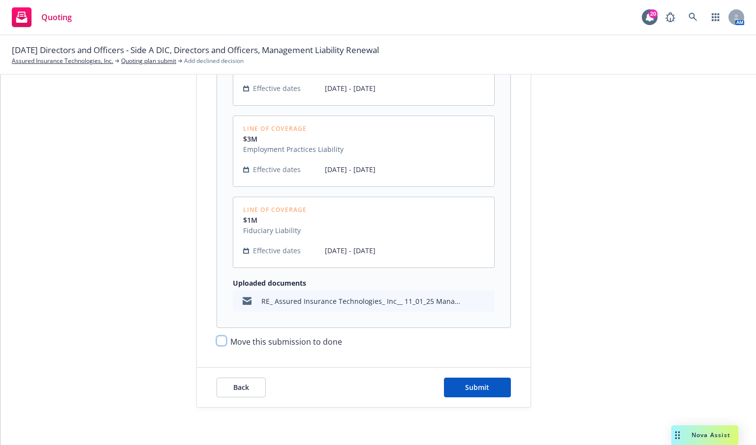
click at [216, 340] on input "Move this submission to done" at bounding box center [221, 341] width 10 height 10
checkbox input "true"
click at [460, 385] on button "Submit" at bounding box center [477, 388] width 67 height 20
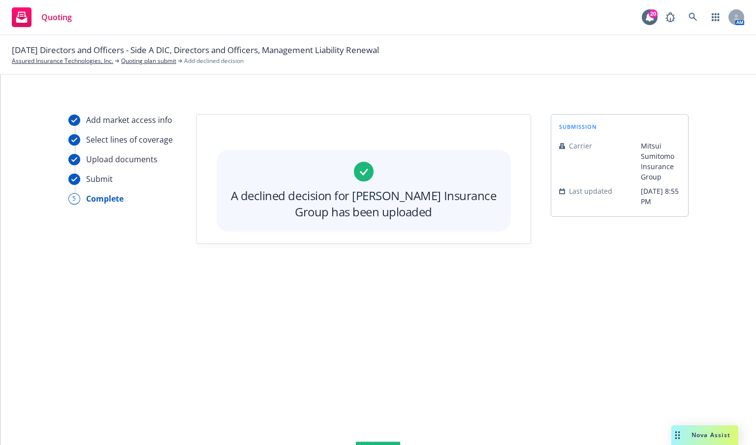
scroll to position [0, 0]
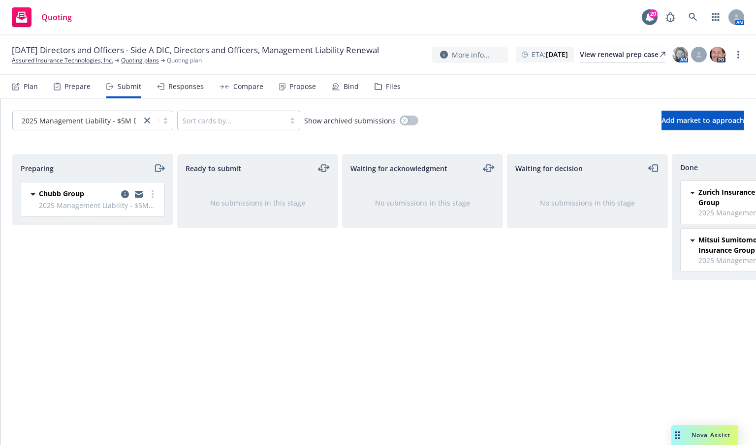
click at [148, 304] on div "Preparing Chubb Group 2025 Management Liability - $5M D&O/$3M EPL/$1M FID [DATE…" at bounding box center [92, 289] width 161 height 271
drag, startPoint x: 29, startPoint y: 309, endPoint x: 57, endPoint y: 284, distance: 38.0
click at [29, 309] on div "Preparing Chubb Group 2025 Management Liability - $5M D&O/$3M EPL/$1M FID [DATE…" at bounding box center [92, 289] width 161 height 271
click at [693, 10] on link at bounding box center [693, 17] width 20 height 20
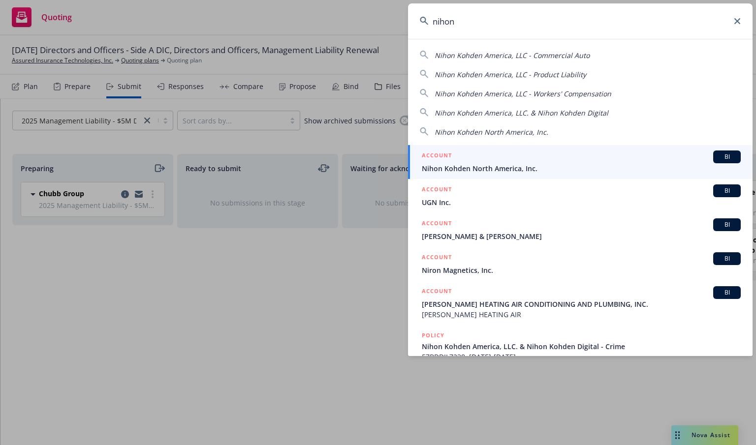
type input "nihon"
click at [482, 166] on span "Nihon Kohden North America, Inc." at bounding box center [581, 168] width 319 height 10
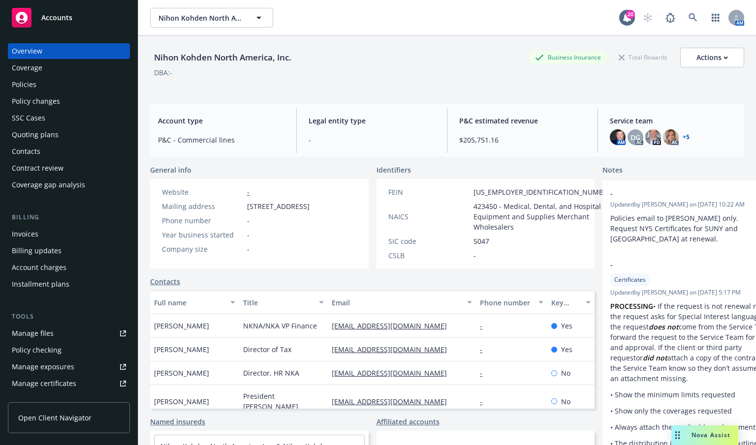
click at [34, 89] on div "Policies" at bounding box center [24, 85] width 25 height 16
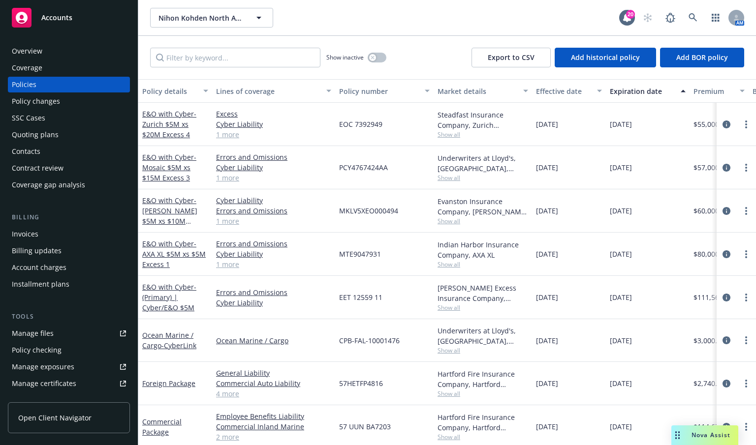
click at [23, 134] on div "Quoting plans" at bounding box center [35, 135] width 47 height 16
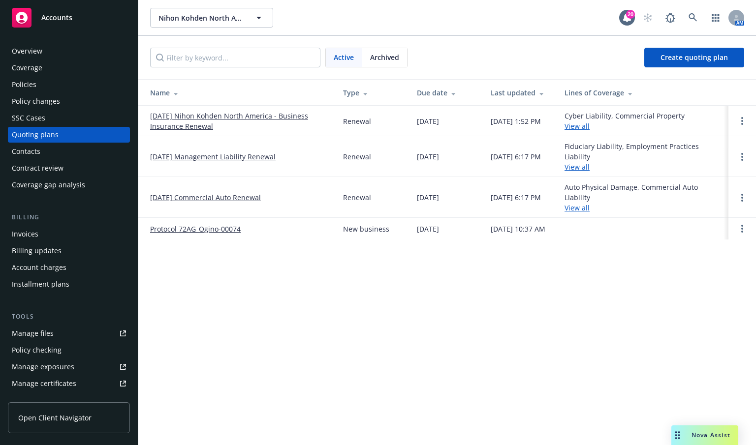
click at [199, 157] on link "[DATE] Management Liability Renewal" at bounding box center [212, 157] width 125 height 10
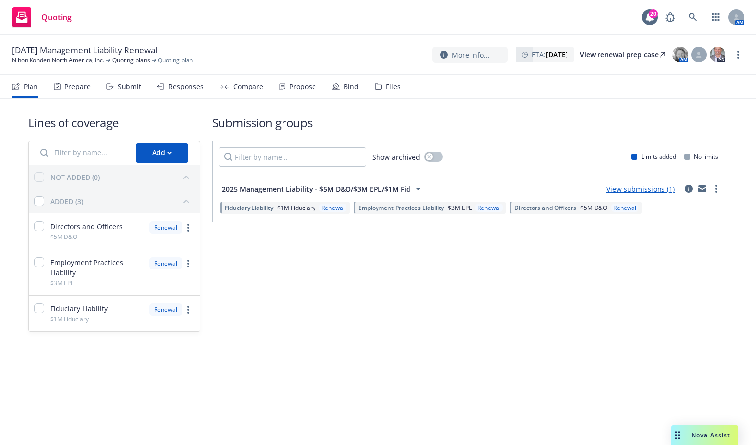
click at [657, 192] on link "View submissions (1)" at bounding box center [640, 188] width 68 height 9
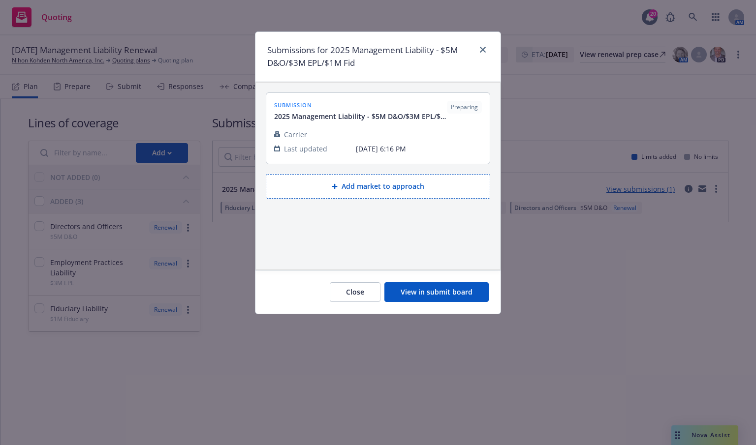
click at [416, 299] on button "View in submit board" at bounding box center [436, 292] width 104 height 20
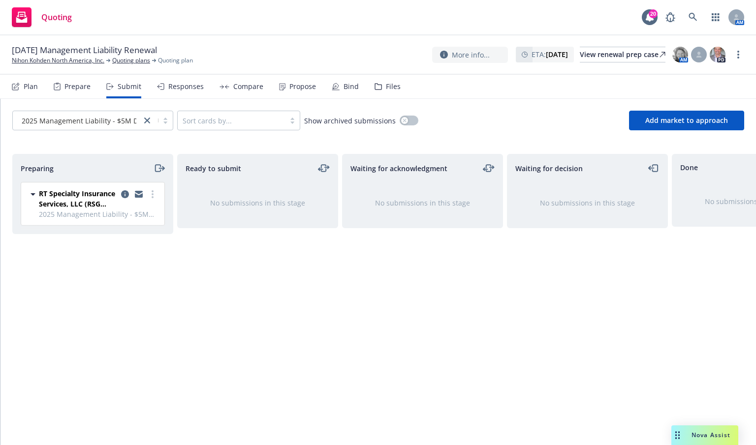
drag, startPoint x: 31, startPoint y: 298, endPoint x: 34, endPoint y: 291, distance: 8.1
click at [31, 297] on div "Preparing RT Specialty Insurance Services, LLC (RSG Specialty, LLC) 2025 Manage…" at bounding box center [92, 289] width 161 height 271
click at [154, 198] on link "more" at bounding box center [153, 194] width 12 height 12
drag, startPoint x: 38, startPoint y: 226, endPoint x: 52, endPoint y: 218, distance: 15.9
click at [40, 222] on div "RT Specialty Insurance Services, LLC (RSG Specialty, LLC) 2025 Management Liabi…" at bounding box center [91, 208] width 156 height 52
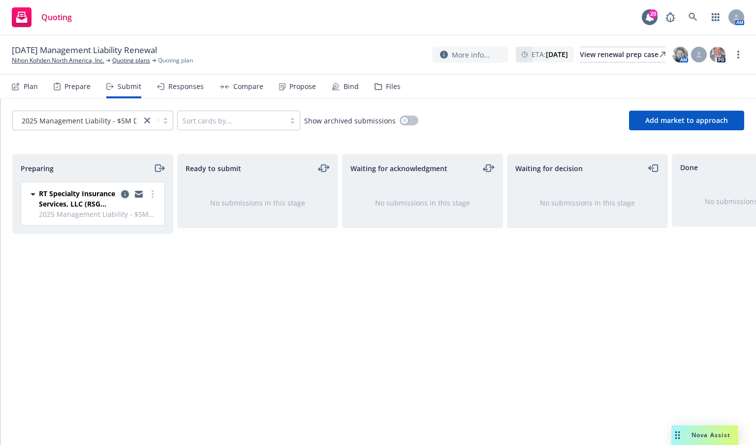
click at [125, 192] on icon "copy logging email" at bounding box center [125, 194] width 8 height 8
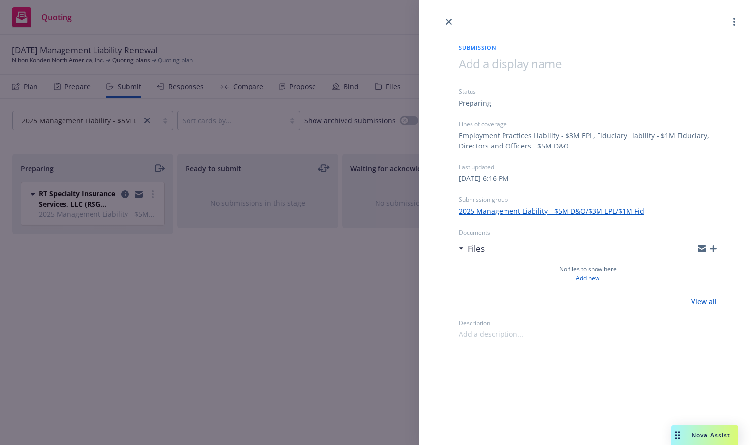
click at [713, 251] on icon "button" at bounding box center [712, 248] width 7 height 7
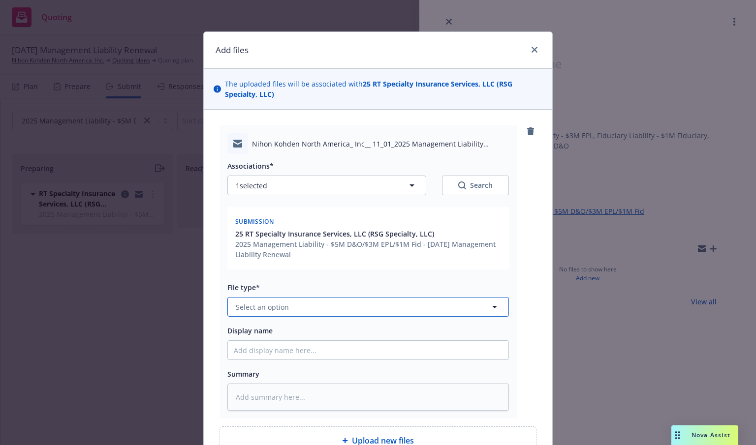
click at [325, 305] on button "Select an option" at bounding box center [367, 307] width 281 height 20
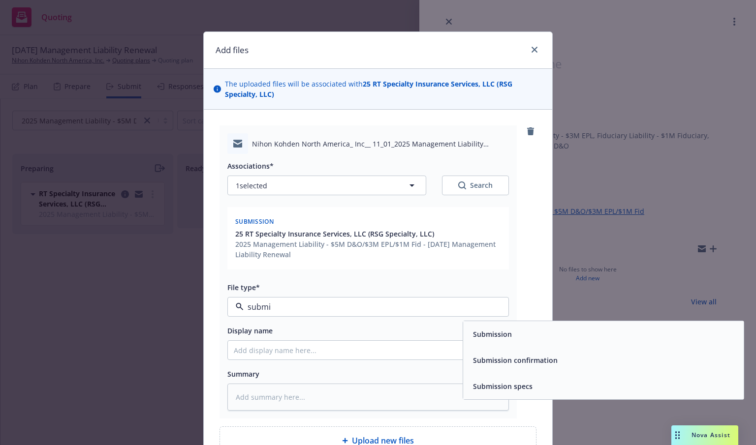
type input "submis"
click at [499, 334] on span "Submission" at bounding box center [492, 334] width 39 height 10
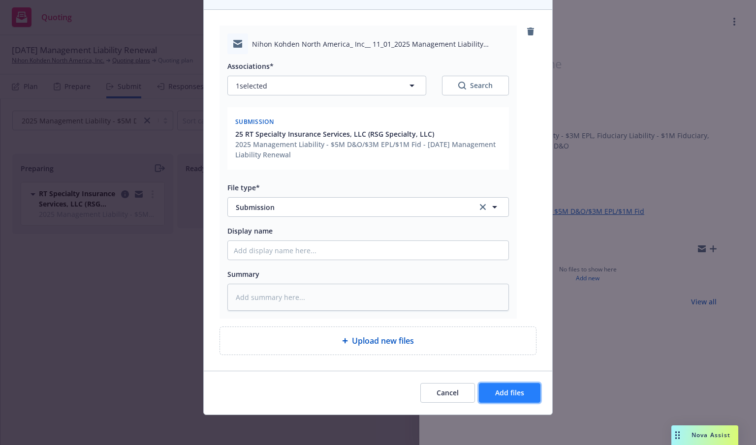
click at [512, 388] on span "Add files" at bounding box center [509, 392] width 29 height 9
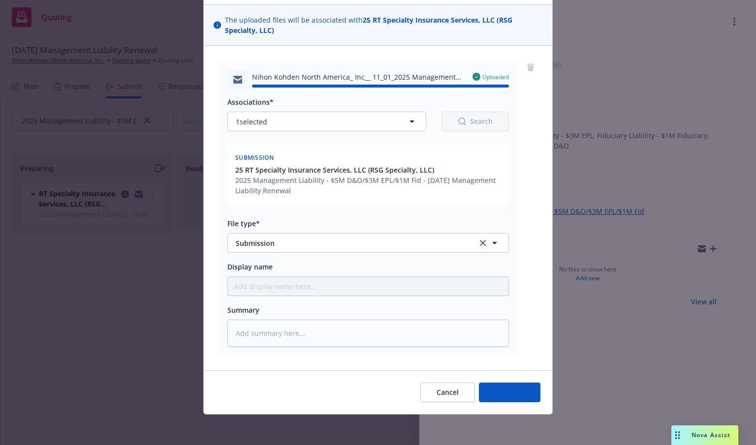
type textarea "x"
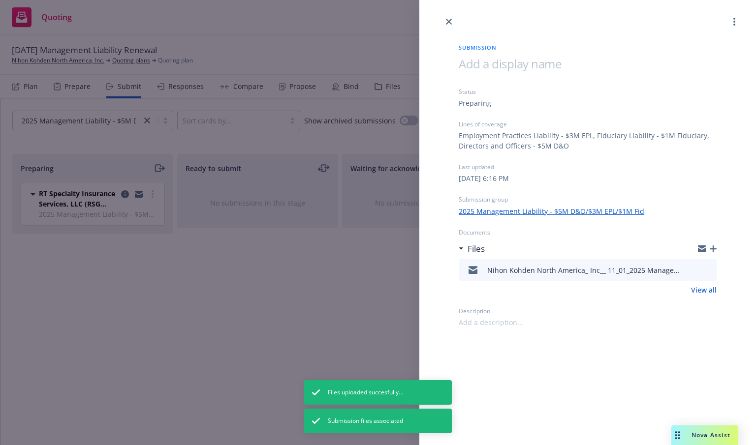
click at [465, 62] on span at bounding box center [509, 64] width 102 height 16
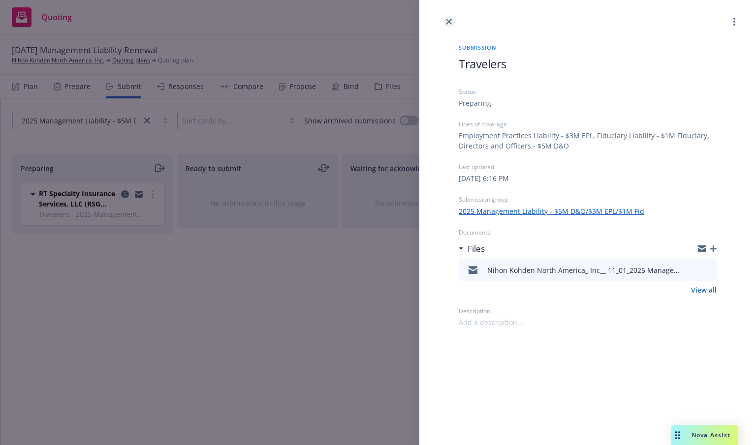
click at [449, 19] on icon "close" at bounding box center [449, 22] width 6 height 6
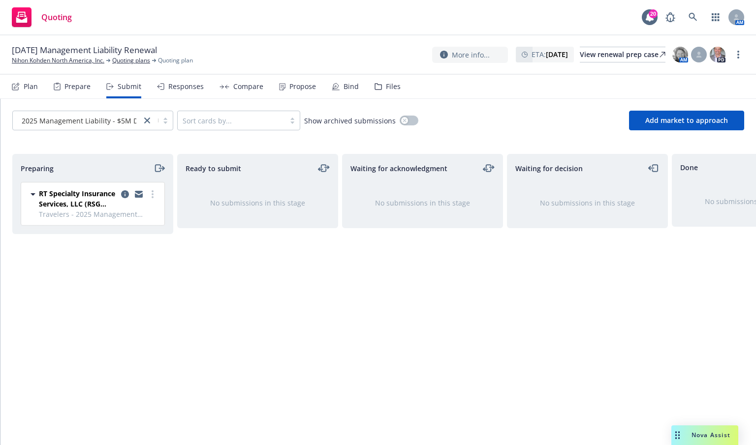
click at [66, 301] on div "Preparing RT Specialty Insurance Services, LLC (RSG Specialty, LLC) Travelers -…" at bounding box center [92, 289] width 161 height 271
click at [153, 197] on circle "more" at bounding box center [153, 197] width 2 height 2
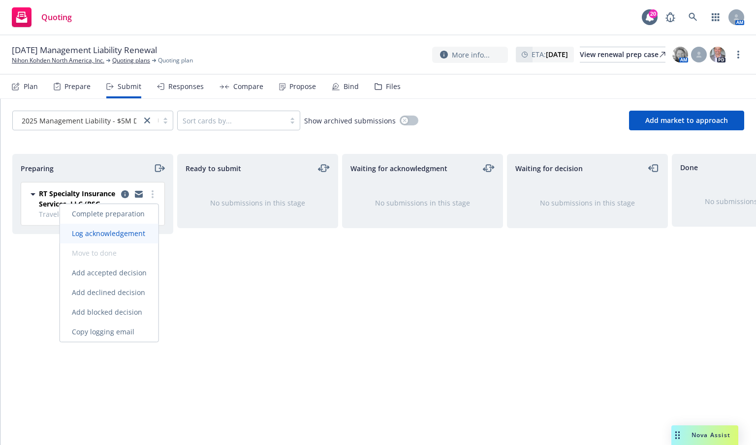
click at [126, 233] on span "Log acknowledgement" at bounding box center [108, 233] width 97 height 9
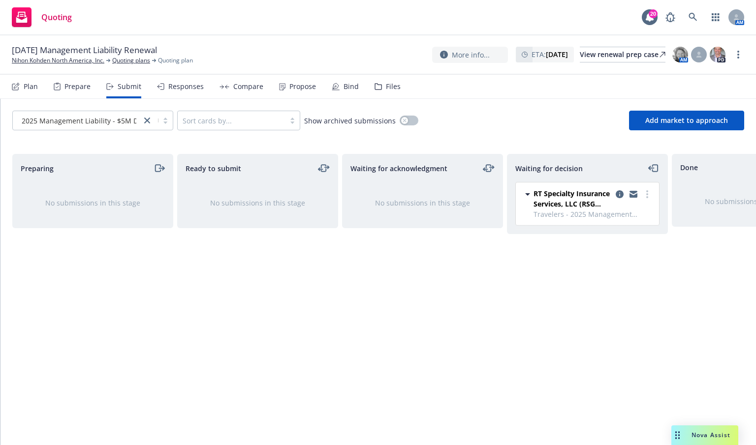
click at [177, 262] on div "Ready to submit No submissions in this stage" at bounding box center [257, 289] width 161 height 271
click at [692, 122] on span "Add market to approach" at bounding box center [686, 120] width 83 height 9
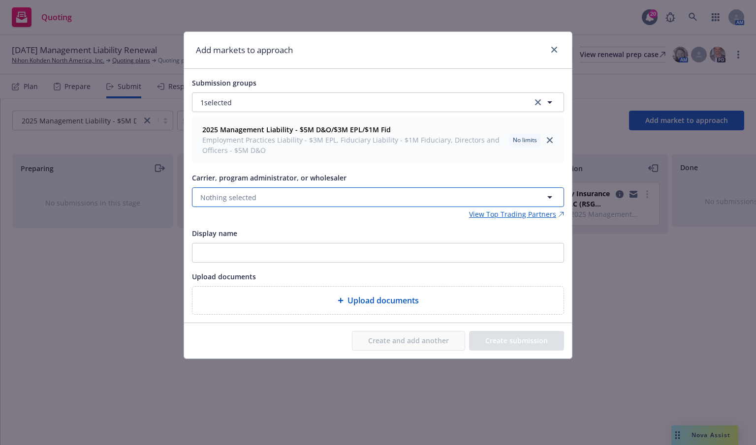
click at [302, 199] on button "Nothing selected" at bounding box center [378, 197] width 372 height 20
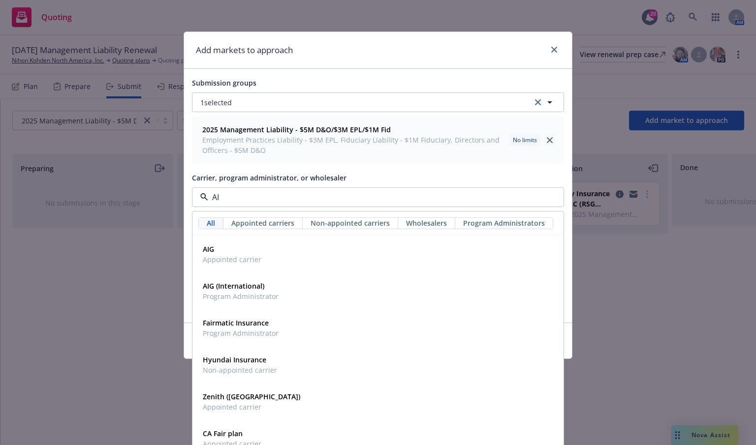
type input "AIG"
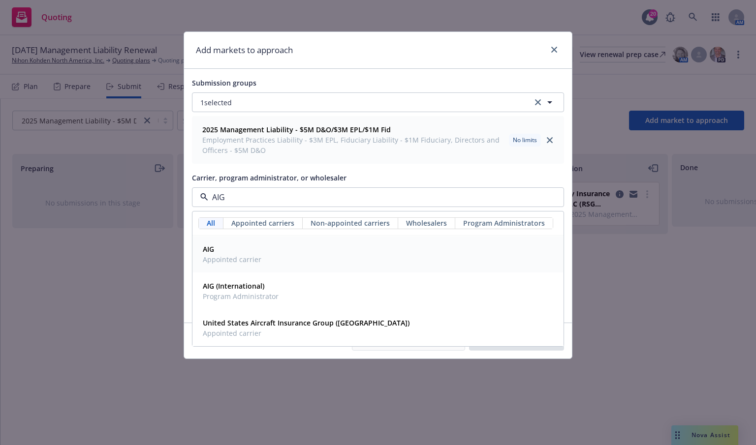
click at [215, 255] on span "Appointed carrier" at bounding box center [232, 259] width 59 height 10
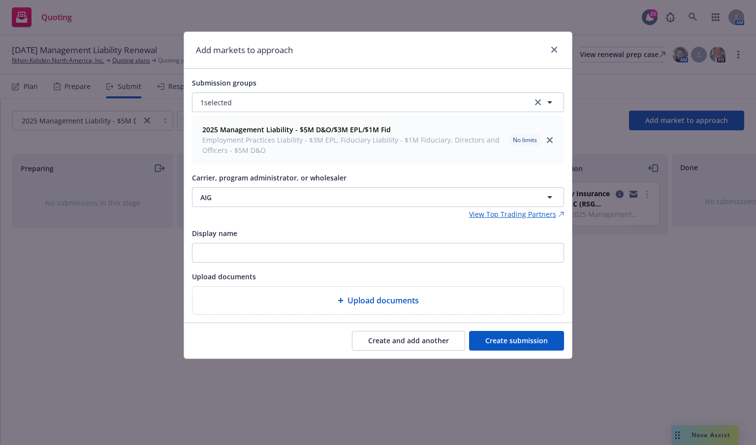
type textarea "x"
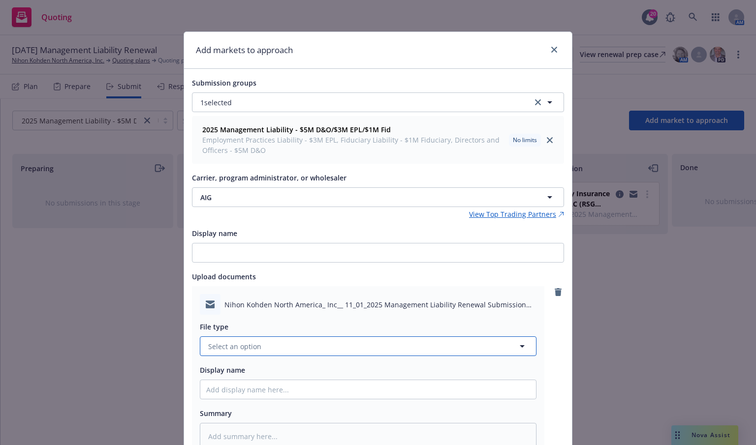
click at [412, 346] on button "Select an option" at bounding box center [368, 346] width 336 height 20
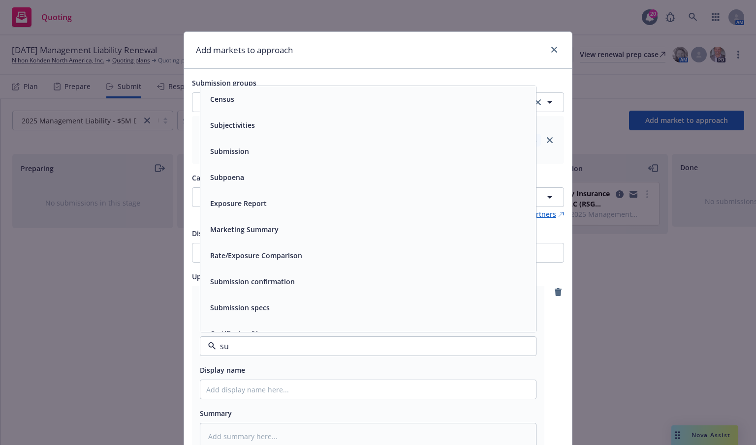
type input "sub"
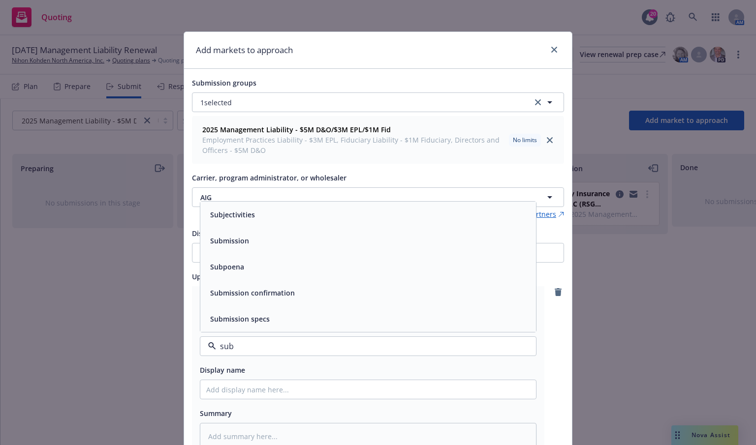
click at [300, 245] on div "Submission" at bounding box center [368, 241] width 324 height 14
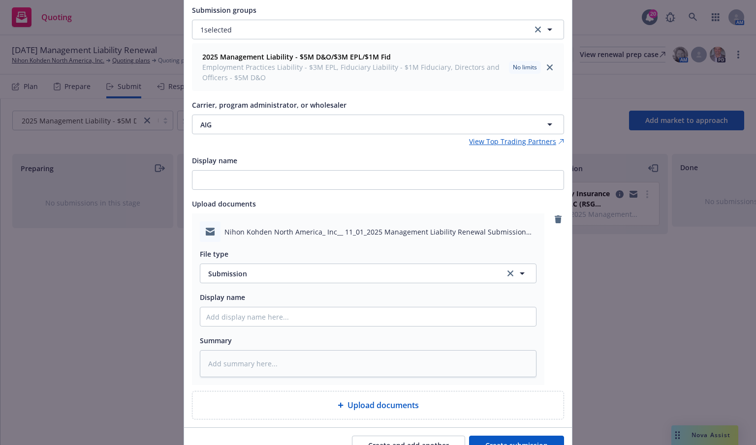
scroll to position [121, 0]
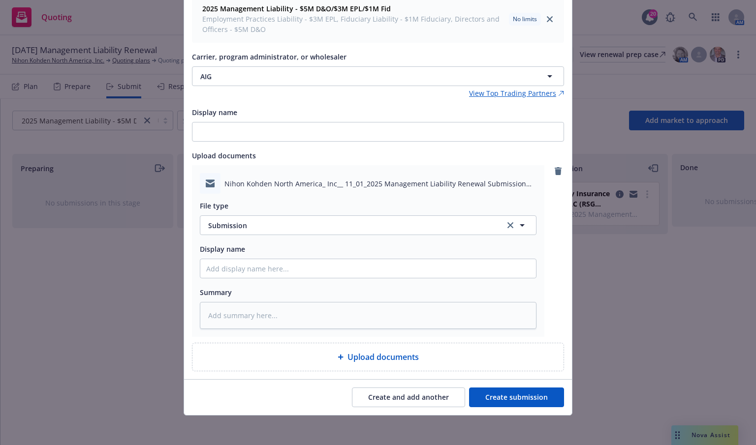
click at [494, 396] on button "Create submission" at bounding box center [516, 398] width 95 height 20
type textarea "x"
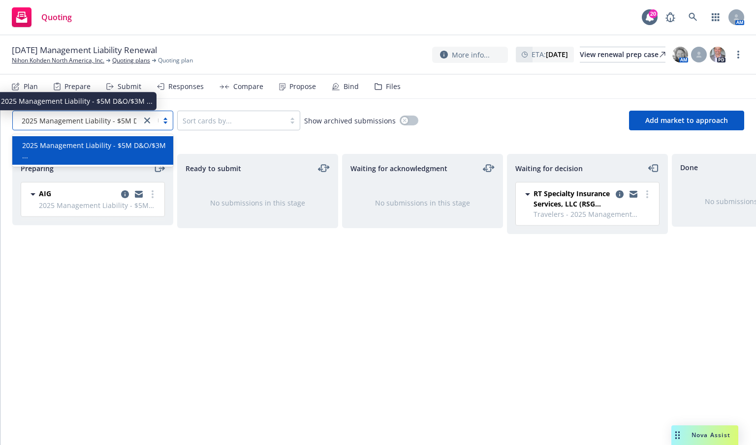
click at [114, 125] on span "2025 Management Liability - $5M D&O/$3M ..." at bounding box center [98, 121] width 152 height 10
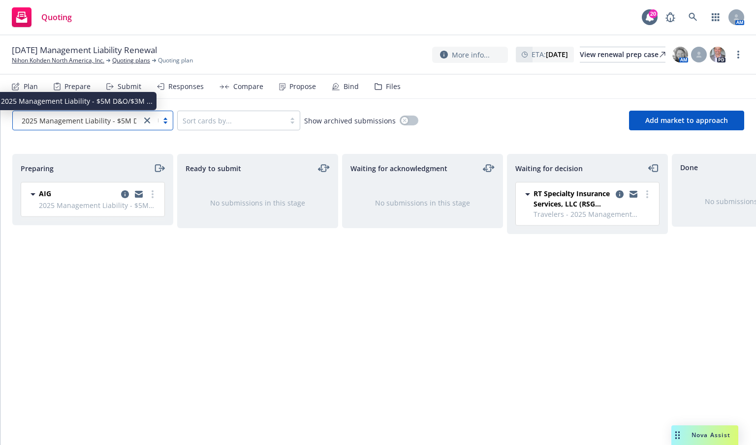
click at [114, 124] on span "2025 Management Liability - $5M D&O/$3M ..." at bounding box center [98, 121] width 152 height 10
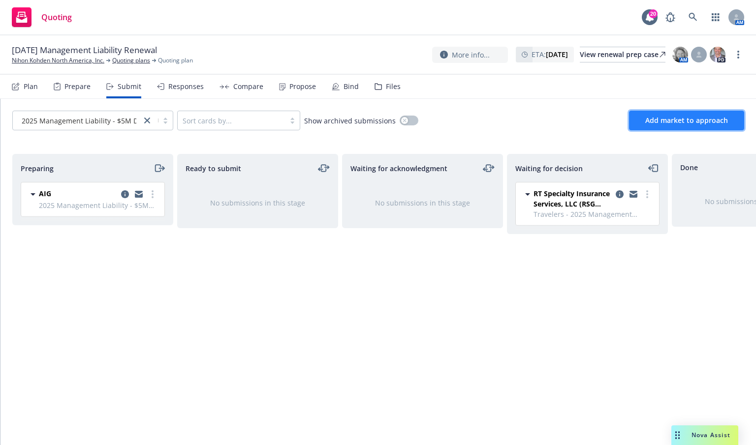
click at [651, 125] on button "Add market to approach" at bounding box center [686, 121] width 115 height 20
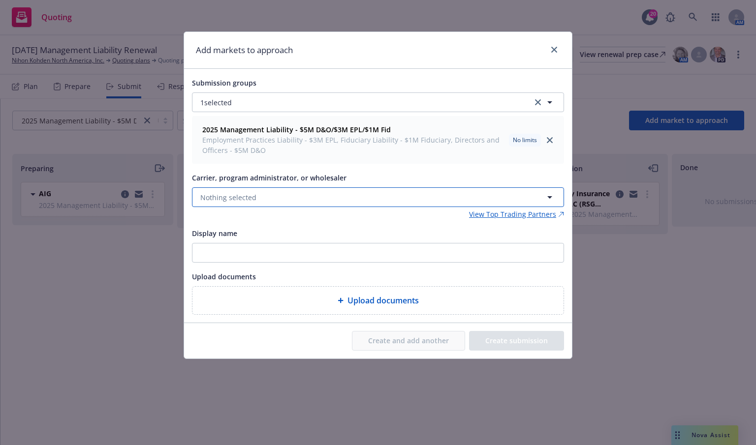
click at [301, 199] on button "Nothing selected" at bounding box center [378, 197] width 372 height 20
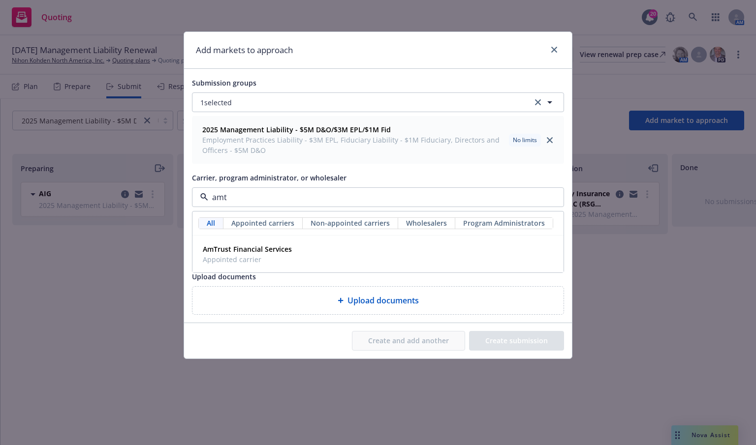
type input "amtr"
click at [284, 251] on strong "AmTrust Financial Services" at bounding box center [247, 248] width 89 height 9
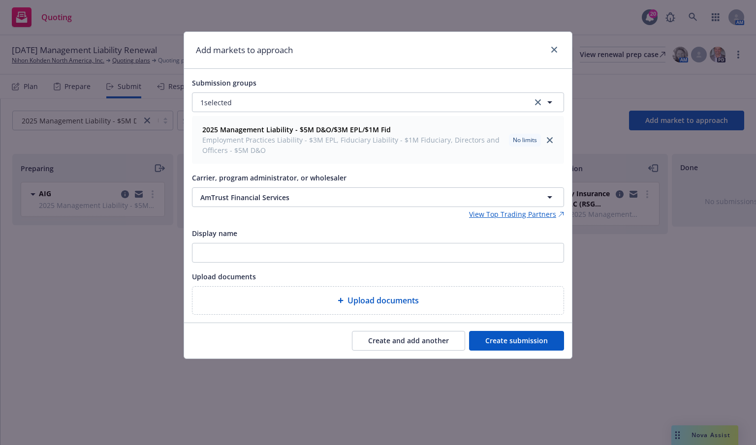
type textarea "x"
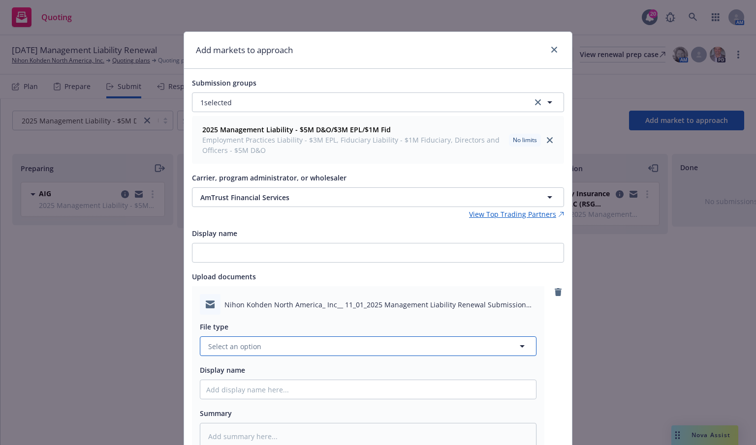
click at [441, 348] on button "Select an option" at bounding box center [368, 346] width 336 height 20
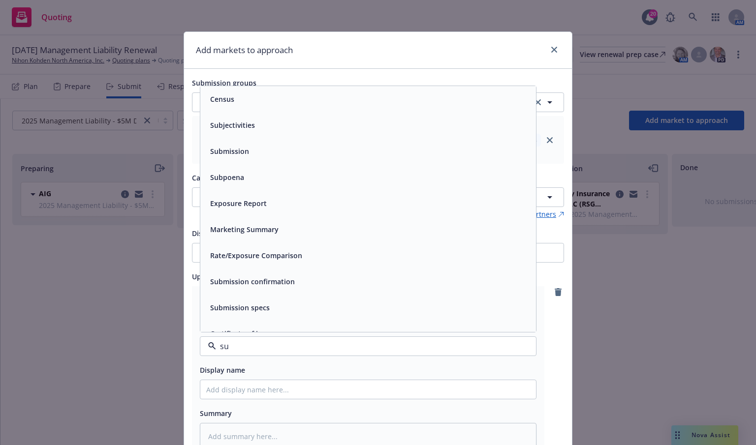
type input "sub"
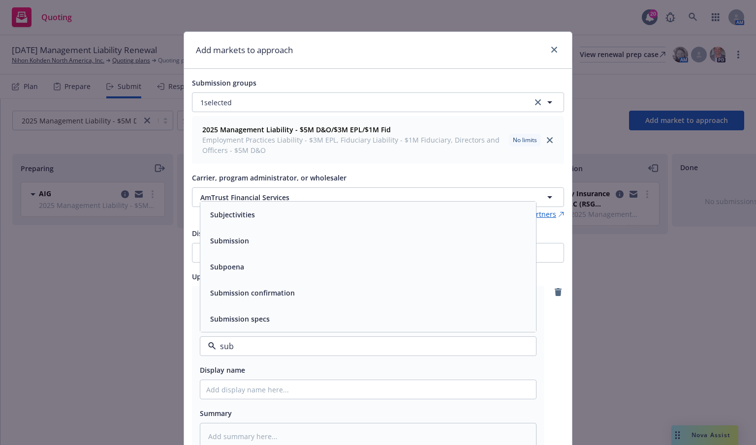
click at [294, 247] on div "Submission" at bounding box center [368, 241] width 324 height 14
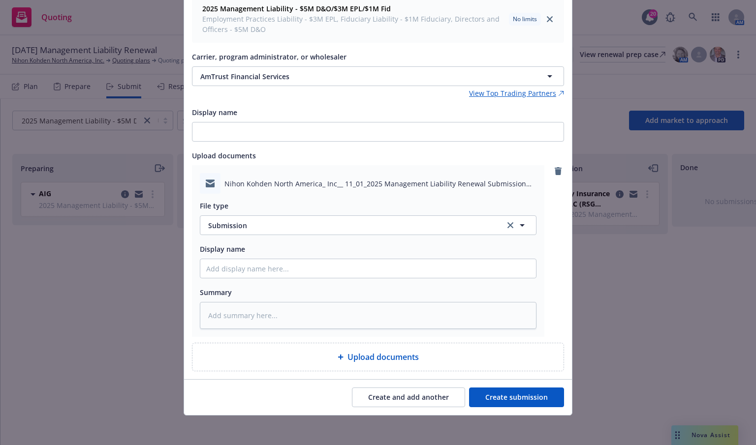
click at [519, 397] on button "Create submission" at bounding box center [516, 398] width 95 height 20
type textarea "x"
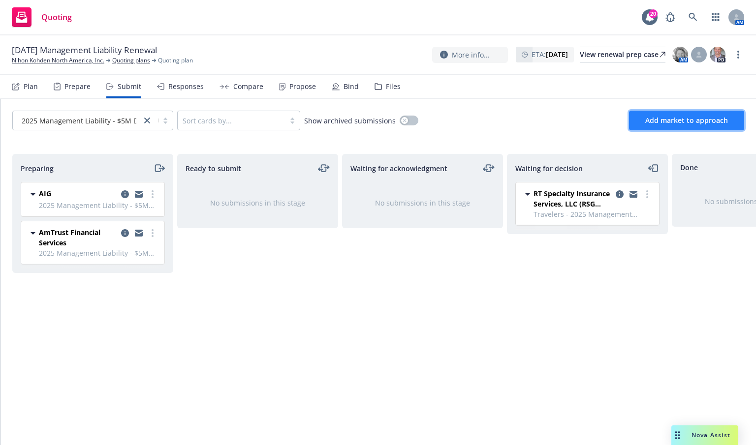
click at [666, 119] on span "Add market to approach" at bounding box center [686, 120] width 83 height 9
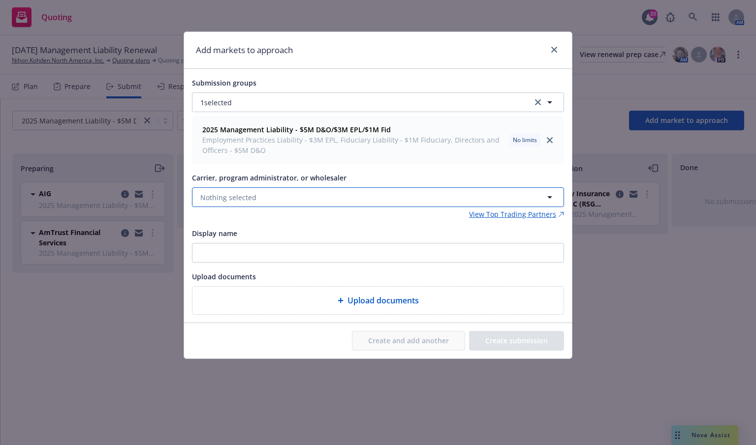
click at [342, 196] on button "Nothing selected" at bounding box center [378, 197] width 372 height 20
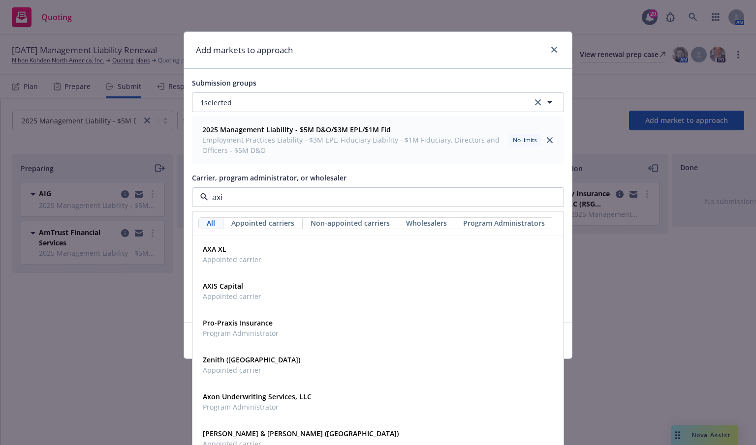
type input "axis"
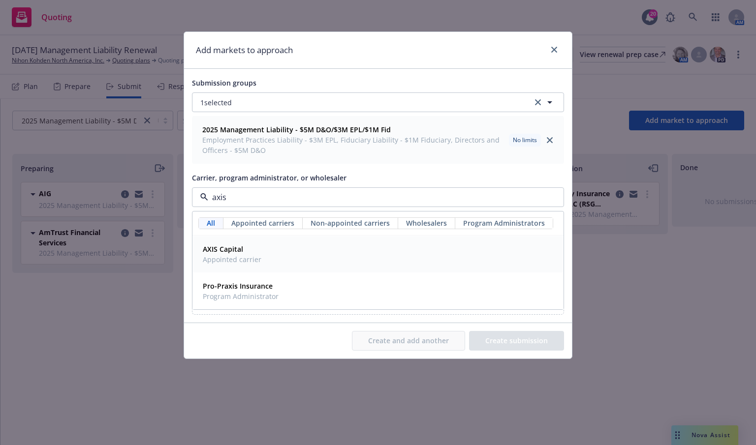
click at [224, 258] on span "Appointed carrier" at bounding box center [232, 259] width 59 height 10
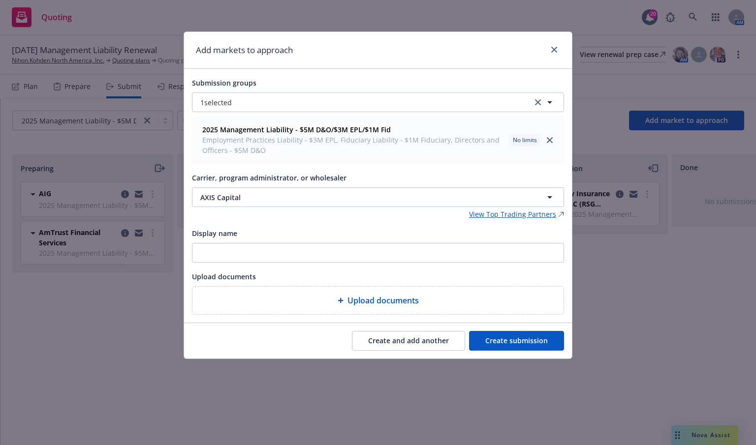
type textarea "x"
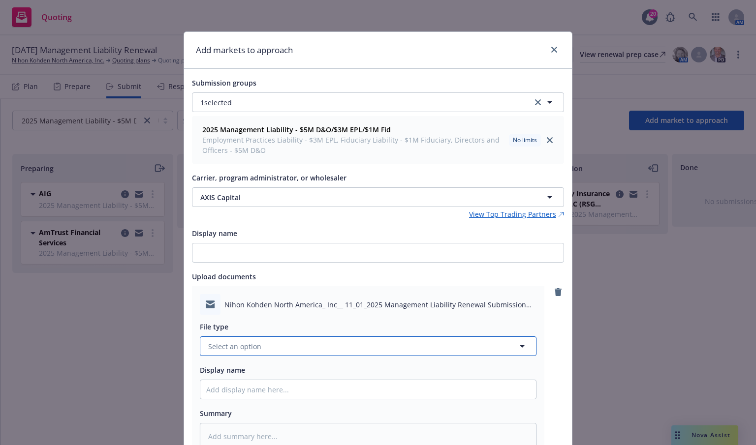
click at [391, 344] on button "Select an option" at bounding box center [368, 346] width 336 height 20
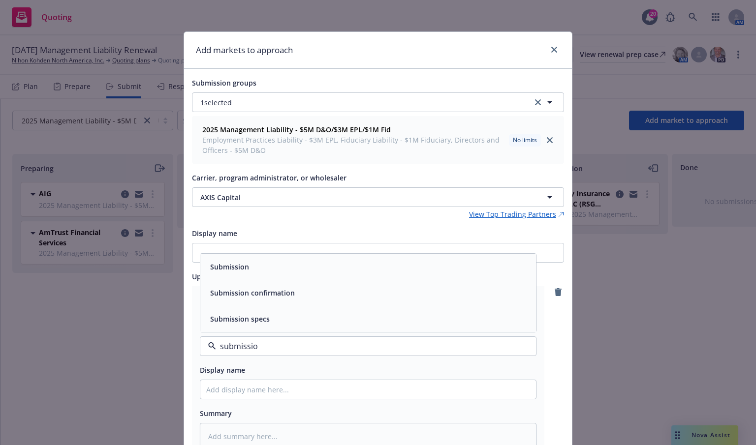
type input "submission"
click at [457, 274] on div "Submission" at bounding box center [368, 267] width 336 height 26
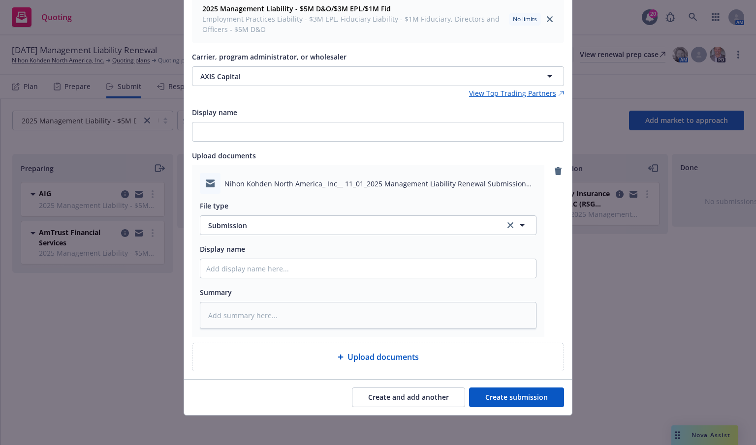
click at [520, 393] on button "Create submission" at bounding box center [516, 398] width 95 height 20
type textarea "x"
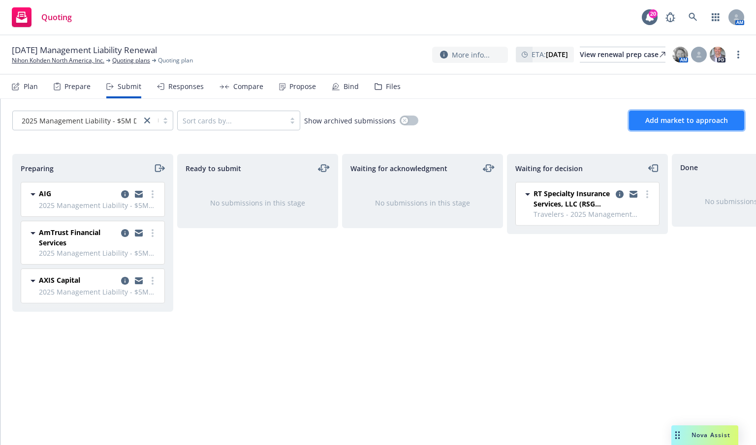
click at [677, 120] on span "Add market to approach" at bounding box center [686, 120] width 83 height 9
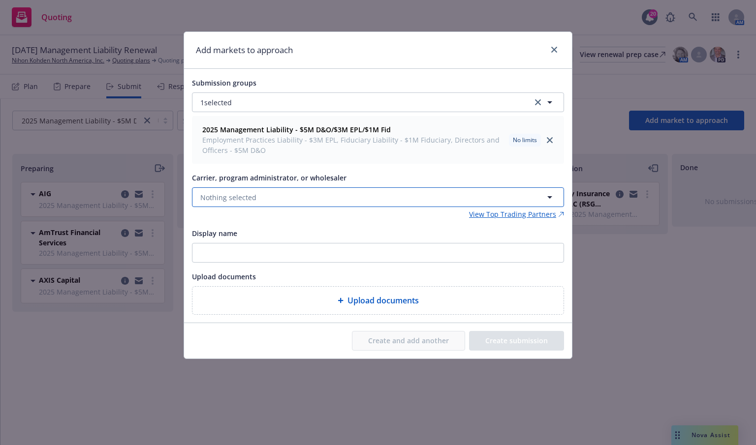
click at [276, 192] on button "Nothing selected" at bounding box center [378, 197] width 372 height 20
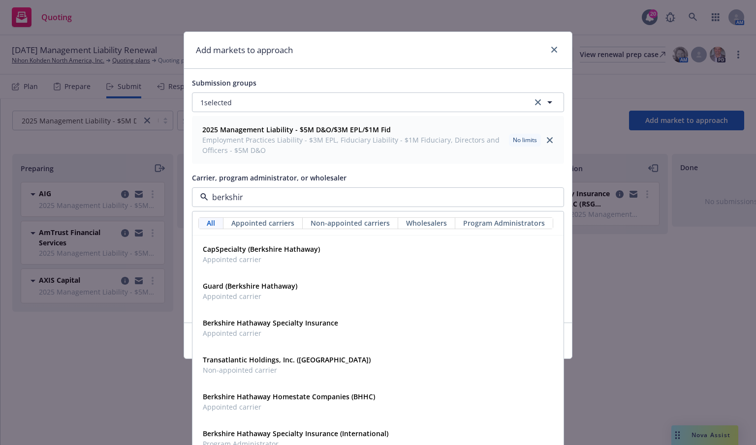
type input "[GEOGRAPHIC_DATA]"
click at [264, 318] on strong "Berkshire Hathaway Specialty Insurance" at bounding box center [270, 322] width 135 height 9
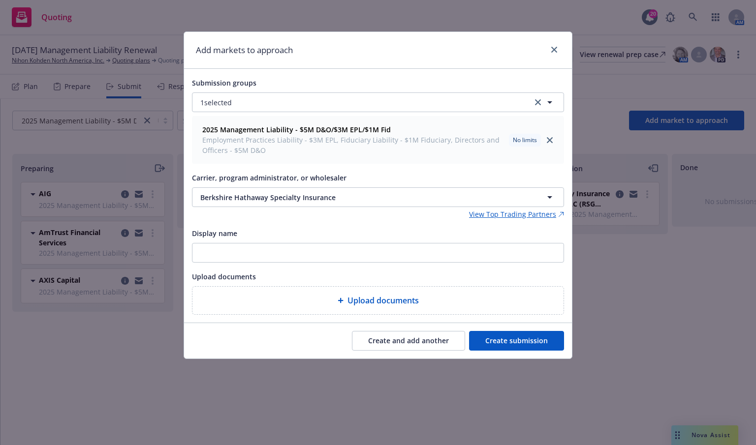
type textarea "x"
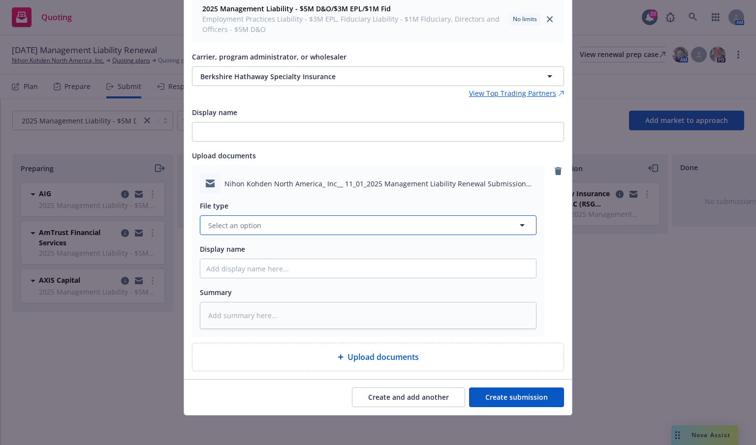
click at [382, 219] on button "Select an option" at bounding box center [368, 225] width 336 height 20
type input "[GEOGRAPHIC_DATA]"
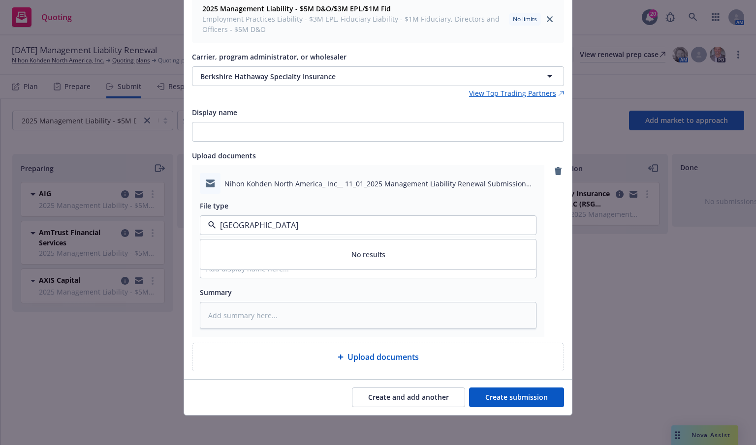
click at [333, 226] on input "[GEOGRAPHIC_DATA]" at bounding box center [366, 225] width 300 height 12
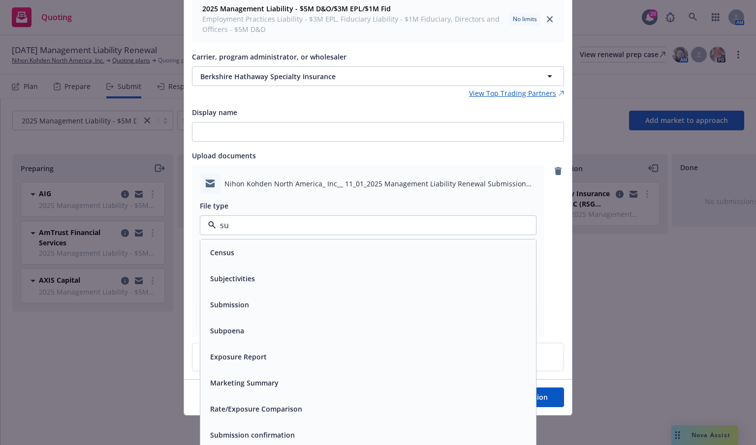
type input "sub"
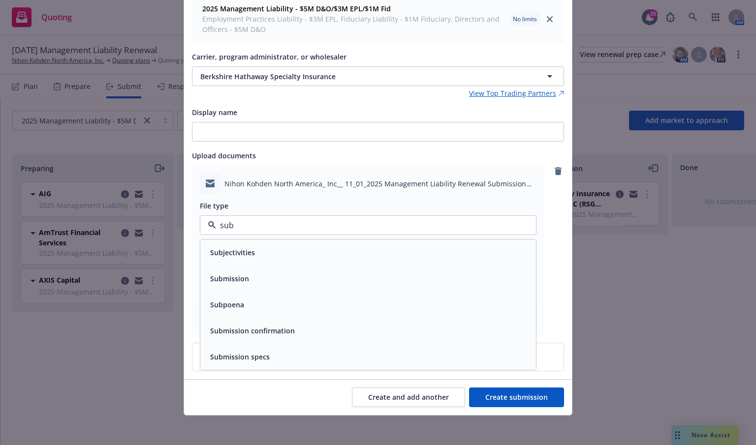
click at [290, 283] on div "Submission" at bounding box center [368, 279] width 324 height 14
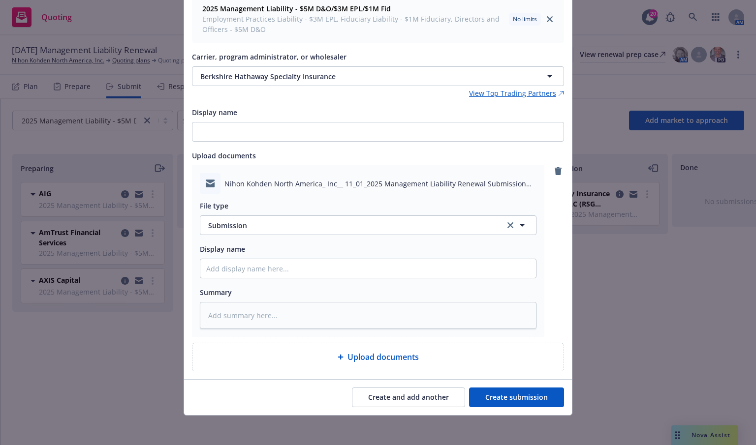
click at [490, 393] on button "Create submission" at bounding box center [516, 398] width 95 height 20
type textarea "x"
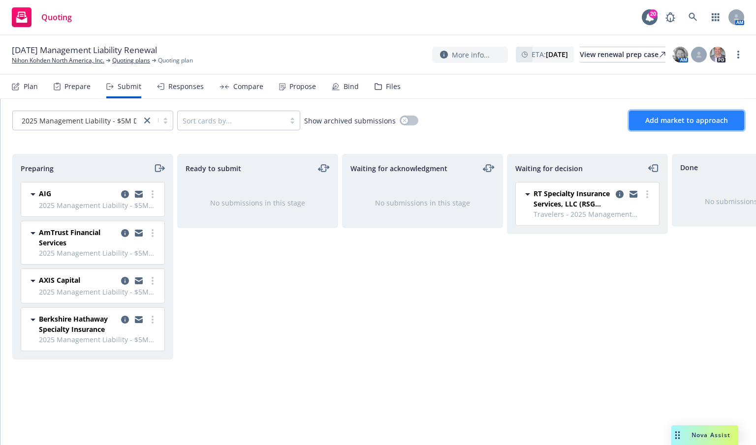
click at [644, 115] on button "Add market to approach" at bounding box center [686, 121] width 115 height 20
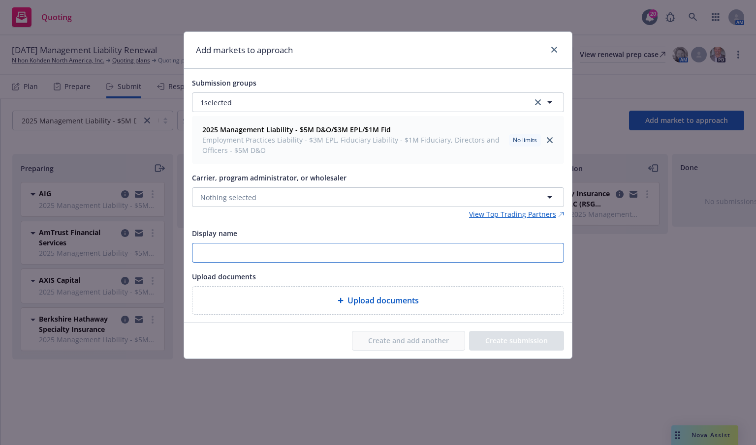
click at [374, 257] on input "Display name" at bounding box center [377, 253] width 371 height 19
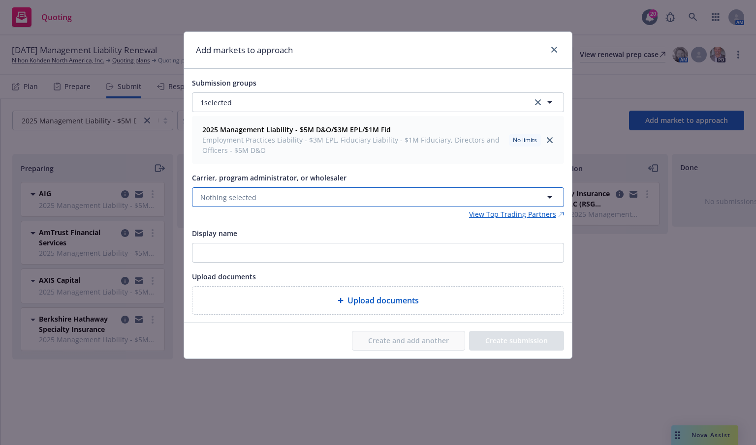
click at [358, 193] on button "Nothing selected" at bounding box center [378, 197] width 372 height 20
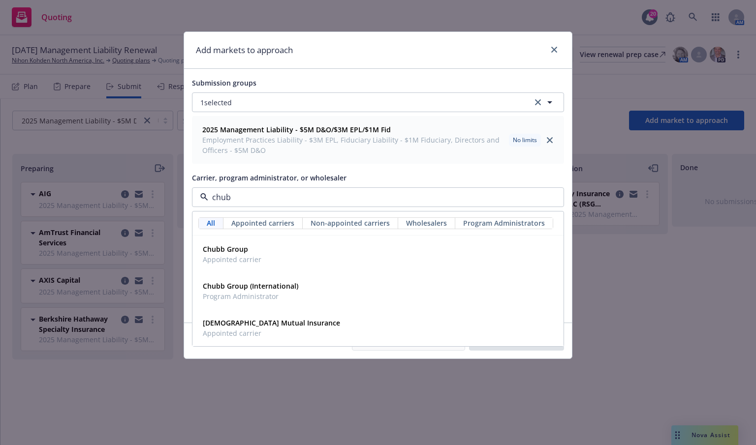
type input "chubb"
click at [222, 256] on span "Appointed carrier" at bounding box center [232, 259] width 59 height 10
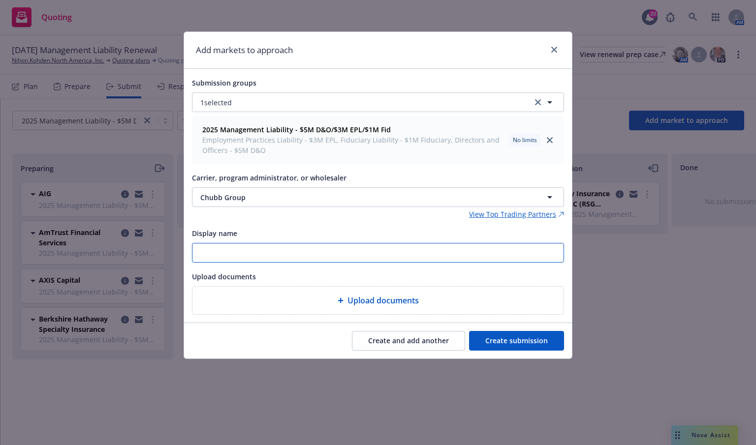
click at [299, 255] on input "Display name" at bounding box center [377, 253] width 371 height 19
type textarea "x"
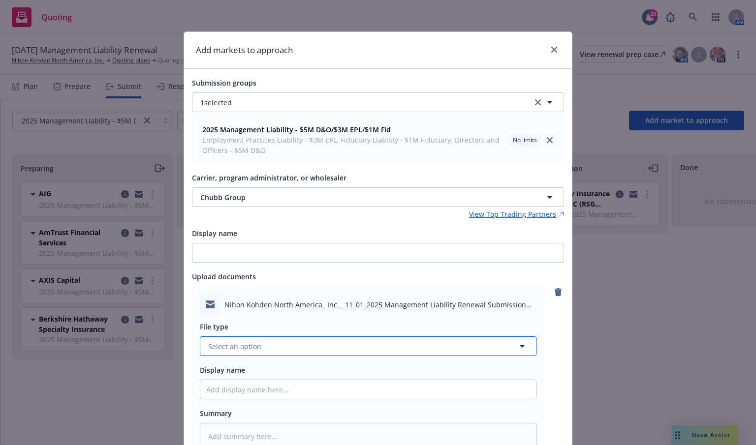
click at [303, 346] on button "Select an option" at bounding box center [368, 346] width 336 height 20
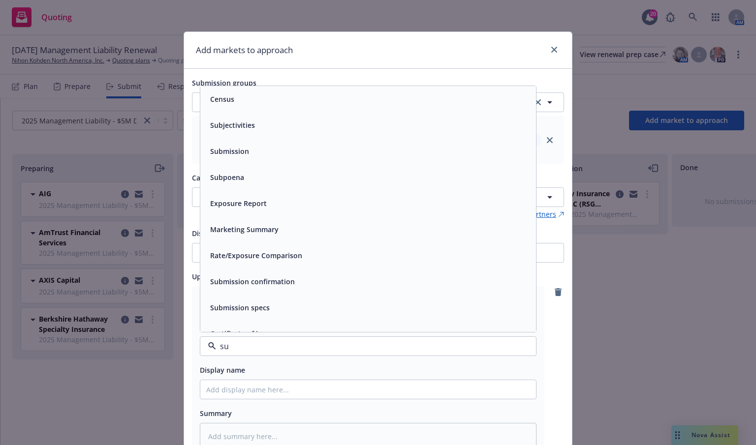
type input "sub"
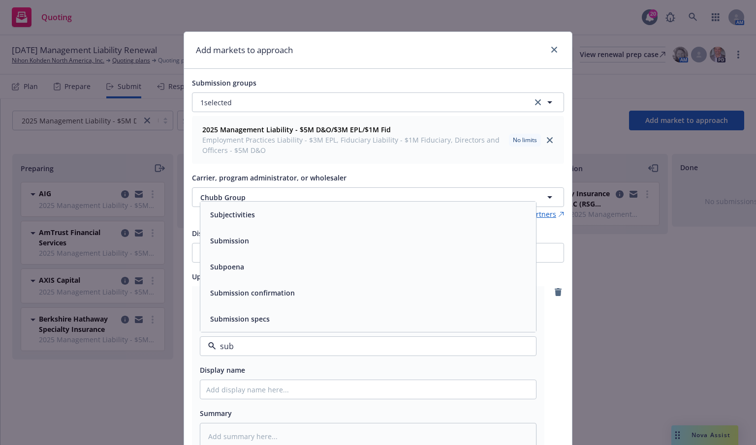
click at [293, 240] on div "Submission" at bounding box center [368, 241] width 324 height 14
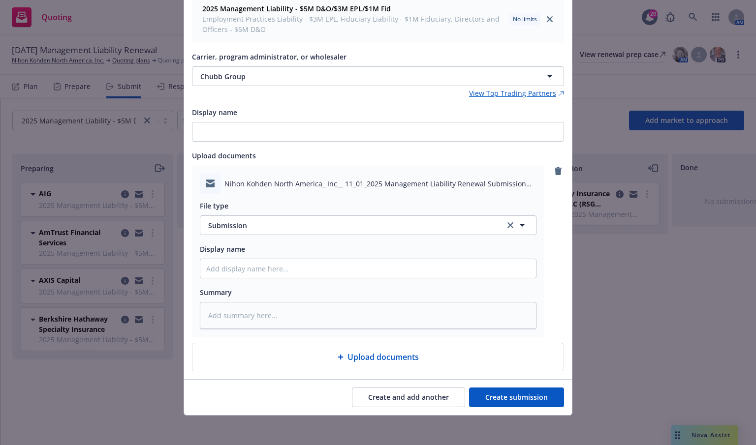
click at [507, 394] on button "Create submission" at bounding box center [516, 398] width 95 height 20
type textarea "x"
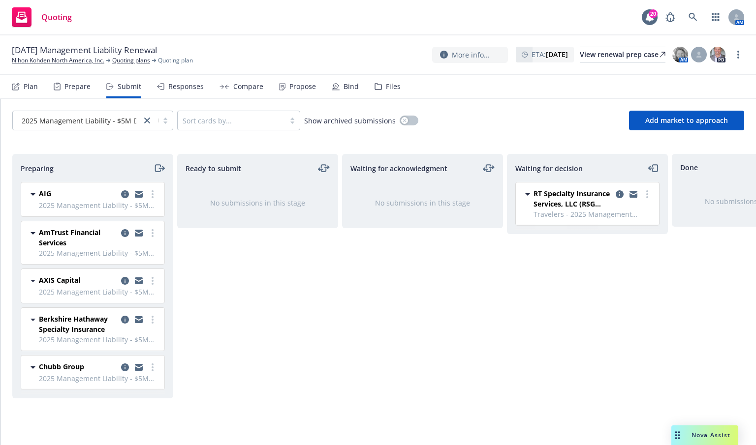
drag, startPoint x: 407, startPoint y: 288, endPoint x: 434, endPoint y: 260, distance: 39.0
click at [414, 280] on div "Waiting for acknowledgment No submissions in this stage" at bounding box center [422, 289] width 161 height 271
click at [671, 124] on span "Add market to approach" at bounding box center [686, 120] width 83 height 9
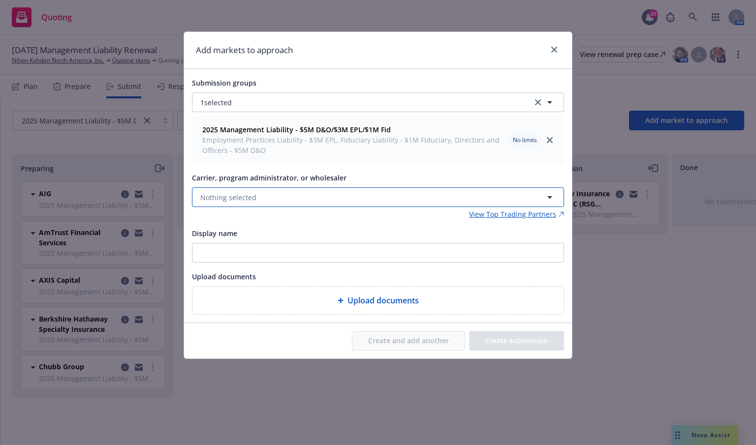
click at [289, 195] on button "Nothing selected" at bounding box center [378, 197] width 372 height 20
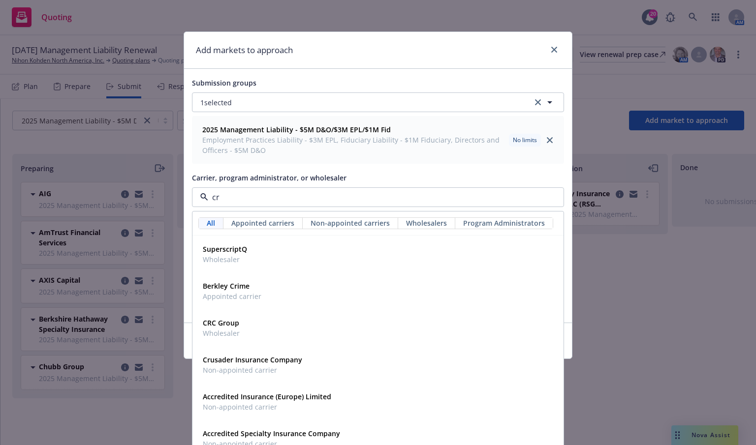
type input "cru"
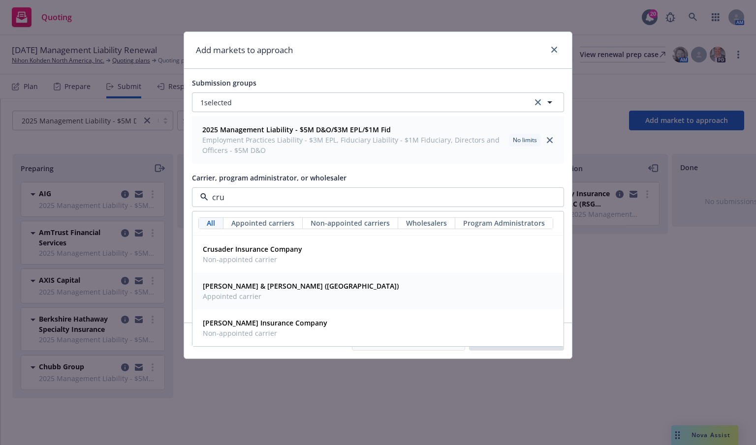
click at [247, 300] on span "Appointed carrier" at bounding box center [301, 296] width 196 height 10
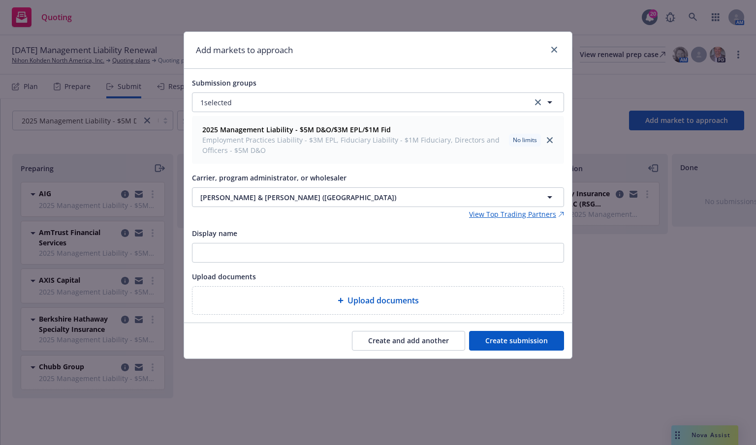
type textarea "x"
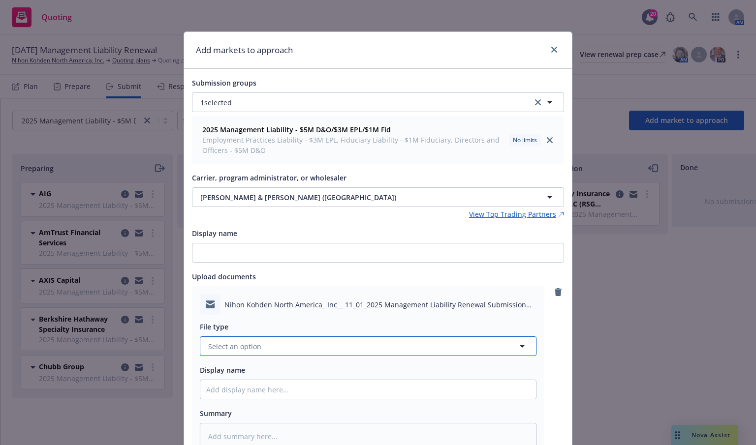
click at [332, 341] on button "Select an option" at bounding box center [368, 346] width 336 height 20
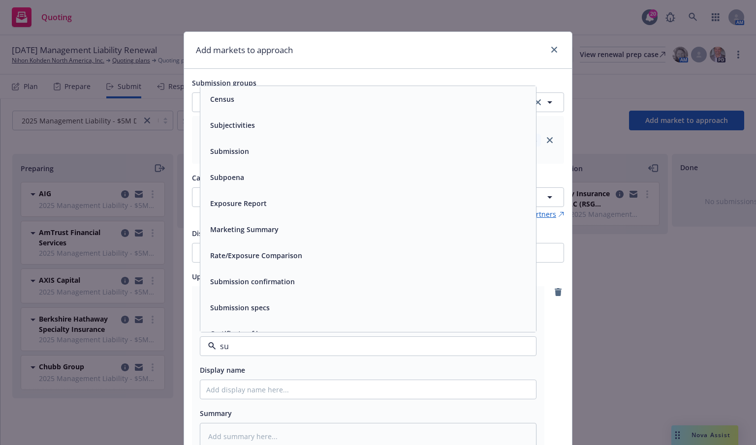
type input "sub"
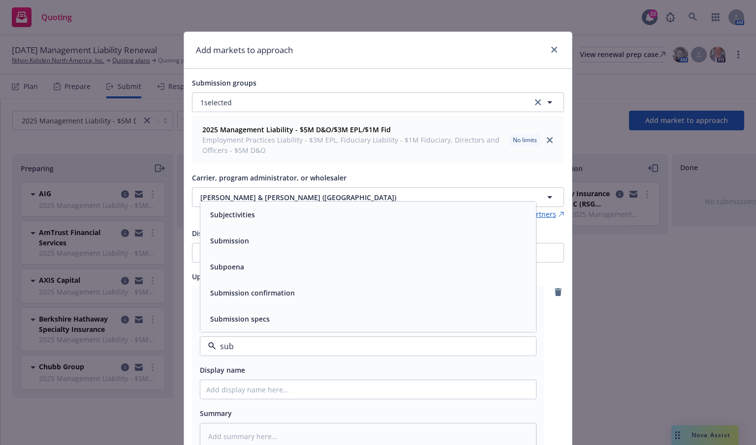
click at [292, 242] on div "Submission" at bounding box center [368, 241] width 324 height 14
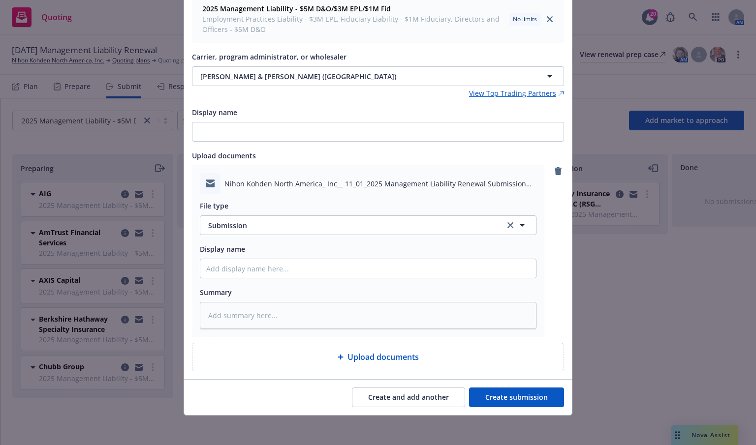
click at [510, 396] on button "Create submission" at bounding box center [516, 398] width 95 height 20
type textarea "x"
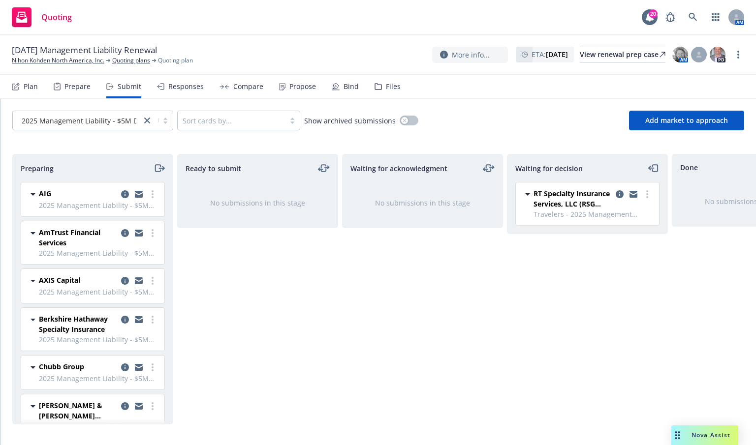
scroll to position [27, 0]
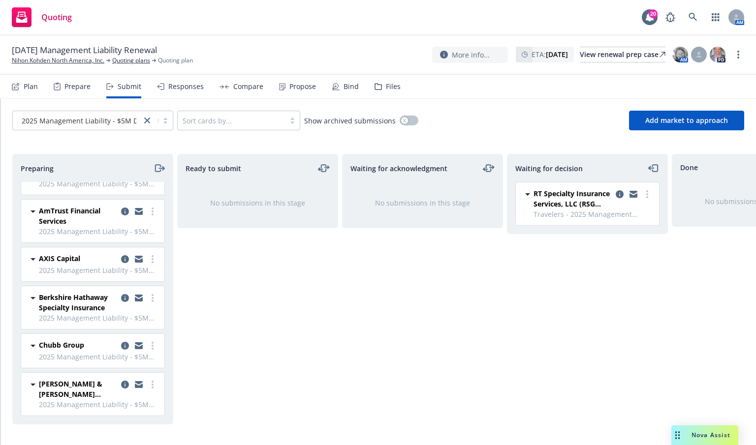
click at [374, 341] on div "Waiting for acknowledgment No submissions in this stage" at bounding box center [422, 289] width 161 height 271
click at [697, 120] on span "Add market to approach" at bounding box center [686, 120] width 83 height 9
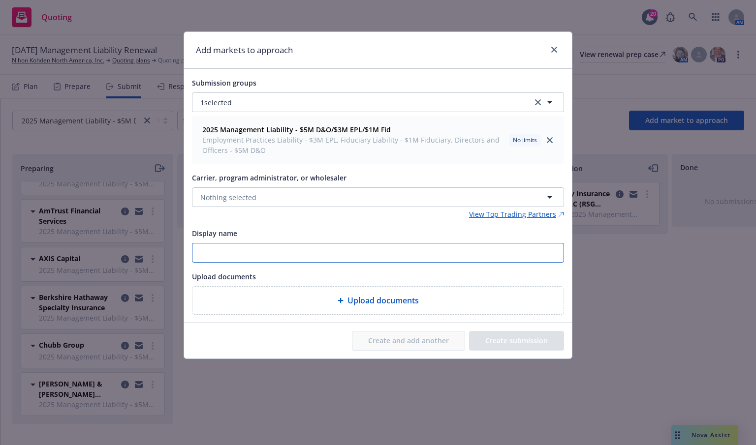
click at [275, 255] on input "Display name" at bounding box center [377, 253] width 371 height 19
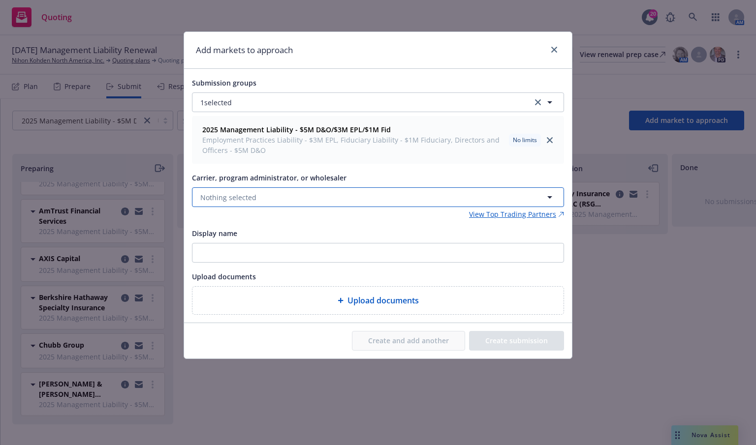
click at [273, 194] on button "Nothing selected" at bounding box center [378, 197] width 372 height 20
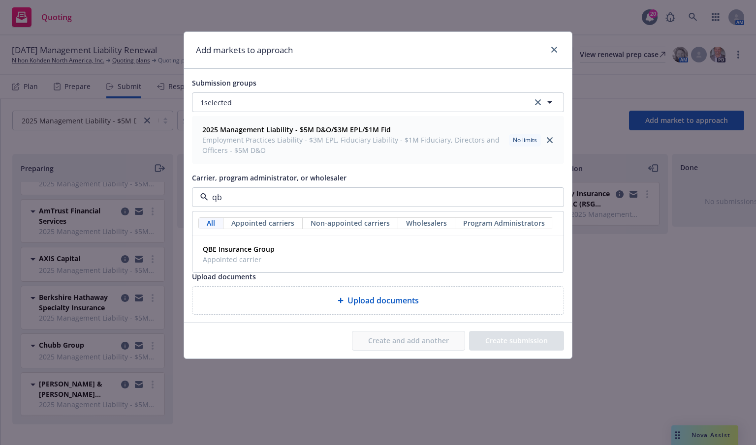
type input "qbe"
click at [273, 252] on span "QBE Insurance Group" at bounding box center [239, 249] width 72 height 10
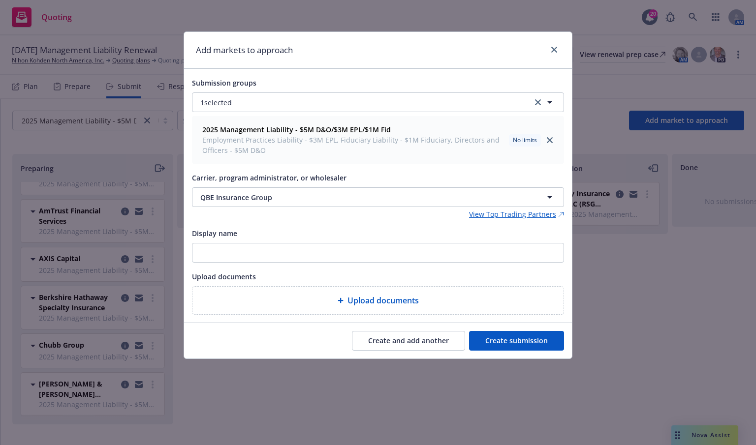
type textarea "x"
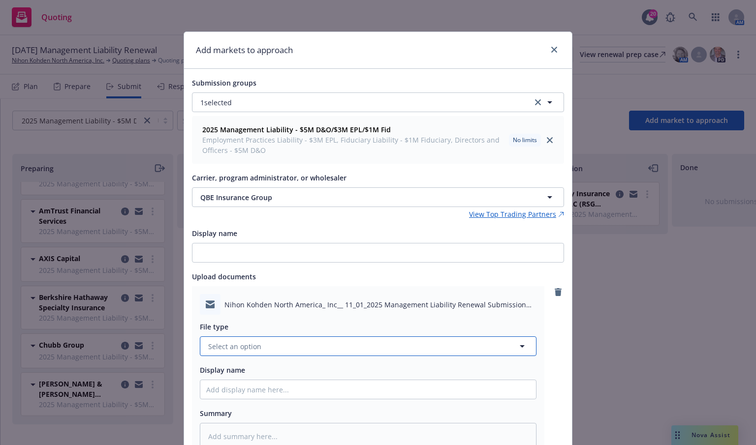
click at [445, 347] on button "Select an option" at bounding box center [368, 346] width 336 height 20
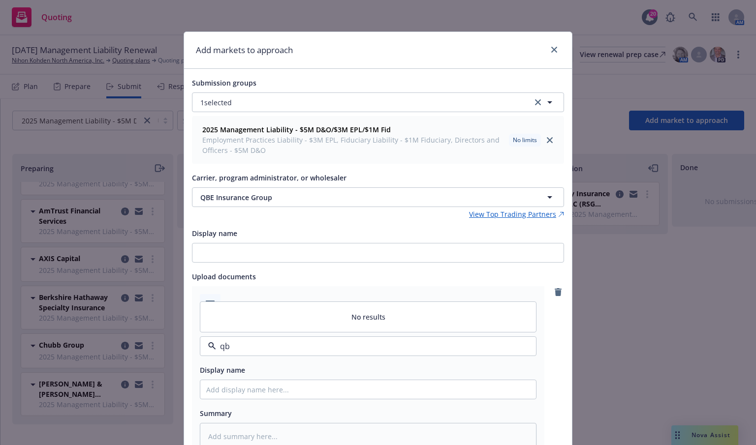
type input "q"
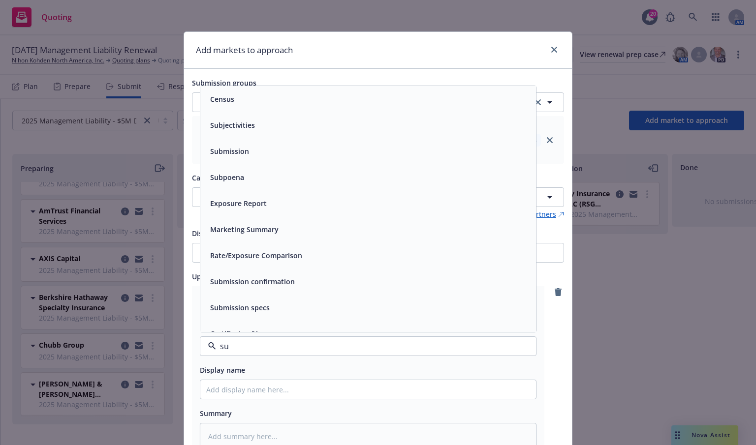
type input "sub"
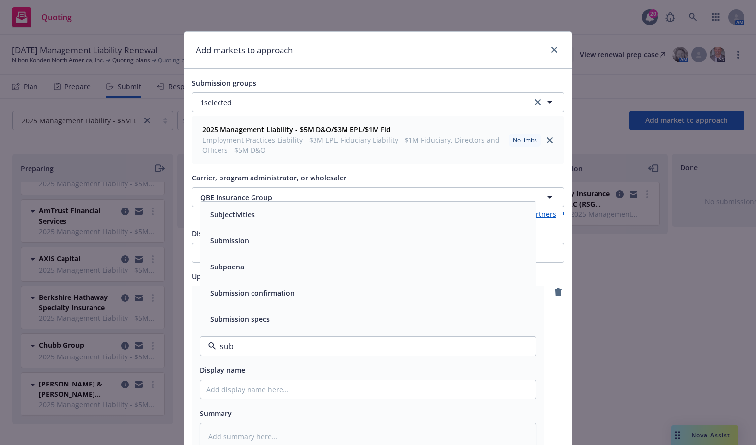
click at [331, 247] on div "Submission" at bounding box center [368, 241] width 336 height 26
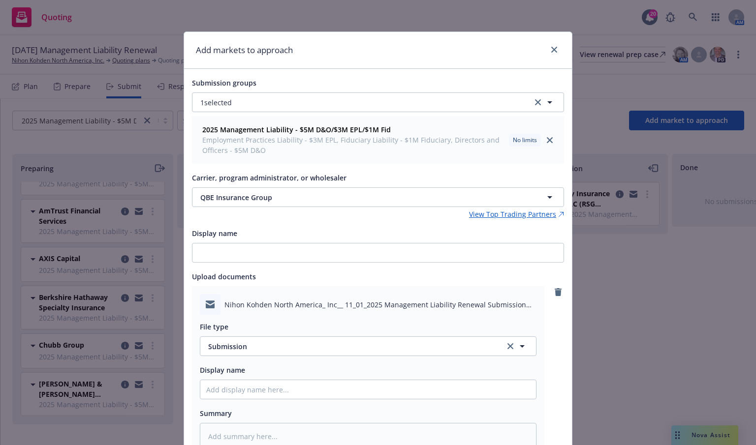
scroll to position [121, 0]
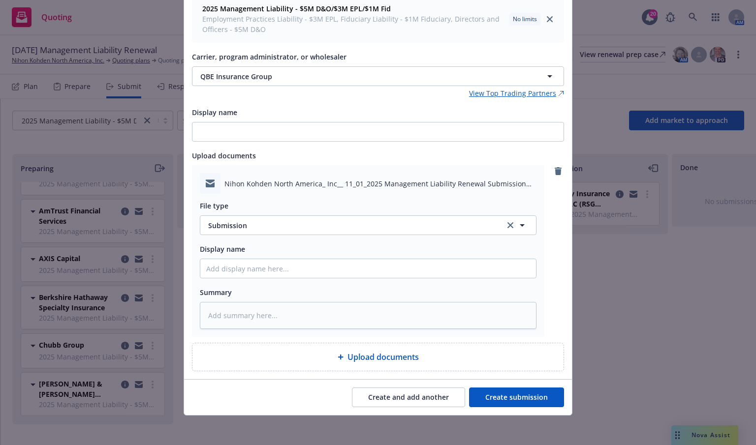
click at [530, 393] on button "Create submission" at bounding box center [516, 398] width 95 height 20
type textarea "x"
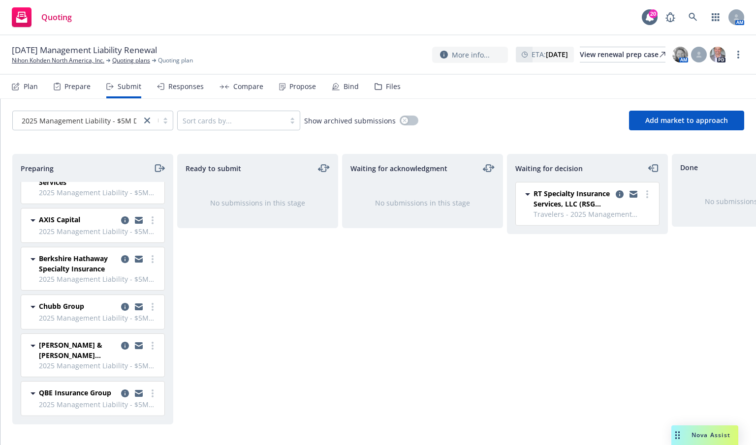
scroll to position [0, 0]
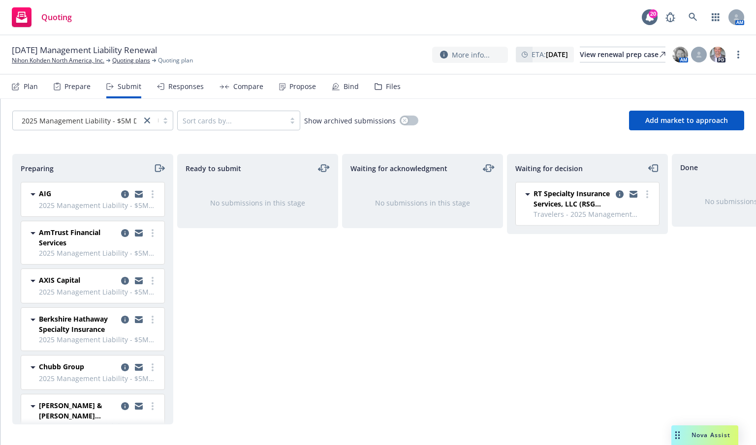
drag, startPoint x: 399, startPoint y: 301, endPoint x: 334, endPoint y: 287, distance: 67.3
click at [399, 301] on div "Waiting for acknowledgment No submissions in this stage" at bounding box center [422, 289] width 161 height 271
click at [430, 390] on div "Waiting for acknowledgment No submissions in this stage" at bounding box center [422, 289] width 161 height 271
drag, startPoint x: 4, startPoint y: 333, endPoint x: 40, endPoint y: 311, distance: 41.7
click at [4, 333] on div "Preparing AIG 2025 Management Liability - $5M D&O/$3M EPL/$1M Fid [DATE] 9:05 P…" at bounding box center [377, 293] width 755 height 278
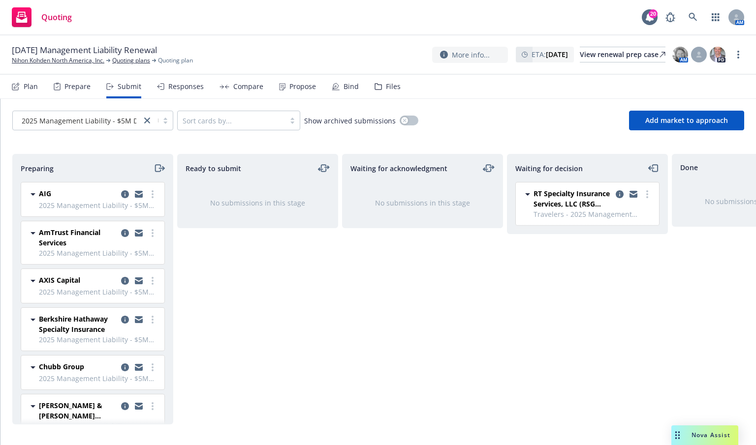
drag, startPoint x: 594, startPoint y: 358, endPoint x: 682, endPoint y: 214, distance: 168.7
click at [600, 350] on div "Waiting for decision RT Specialty Insurance Services, LLC (RSG Specialty, LLC) …" at bounding box center [587, 289] width 161 height 271
